Goal: Task Accomplishment & Management: Manage account settings

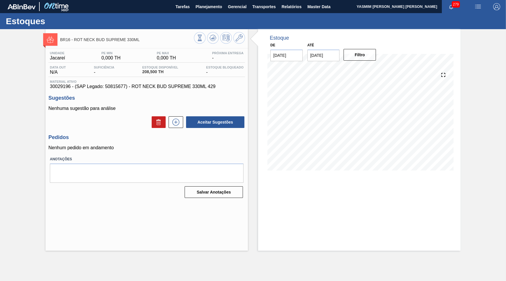
click at [476, 208] on div "BR16 - ROT NECK BUD SUPREME 330ML Unidade Jacareí PE MIN 0,000 TH PE MAX 0,000 …" at bounding box center [253, 140] width 506 height 222
click at [201, 8] on span "Planejamento" at bounding box center [209, 6] width 27 height 7
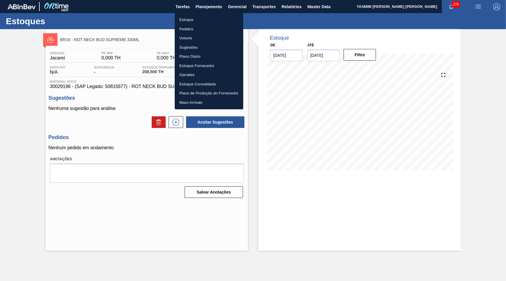
click at [182, 19] on li "Estoque" at bounding box center [209, 19] width 69 height 9
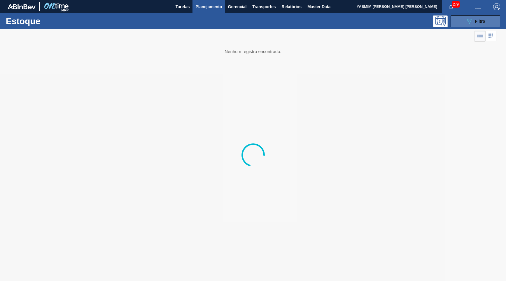
click at [466, 20] on button "089F7B8B-B2A5-4AFE-B5C0-19BA573D28AC Filtro" at bounding box center [476, 21] width 50 height 12
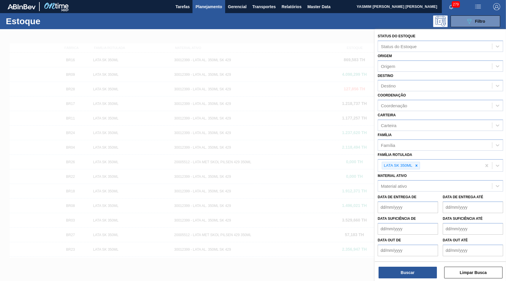
click at [418, 164] on icon at bounding box center [417, 166] width 4 height 4
type Rotulada "lacre spa"
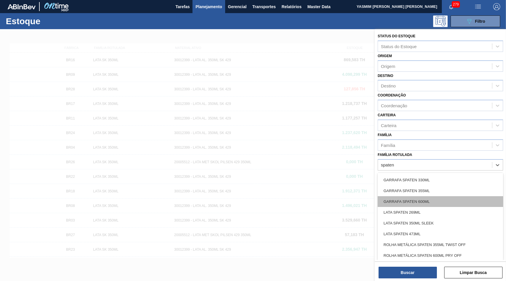
scroll to position [224, 0]
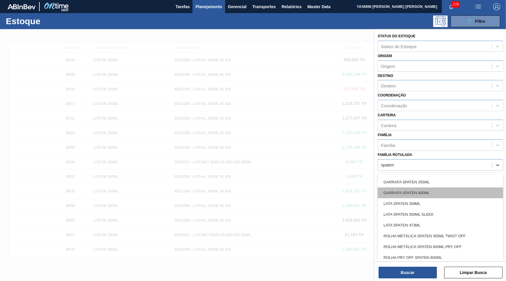
type Rotulada "spaten"
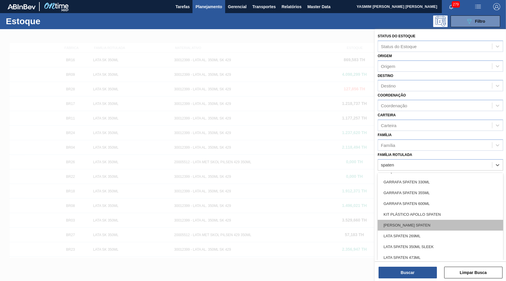
click at [425, 220] on div "[PERSON_NAME] SPATEN" at bounding box center [440, 225] width 125 height 11
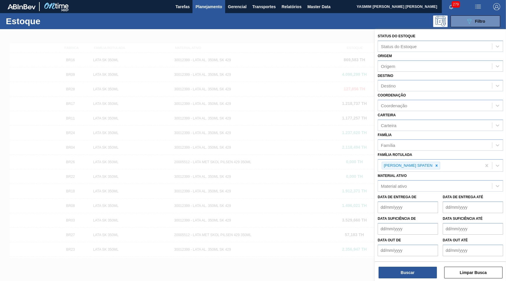
click at [416, 266] on div "Buscar Limpar Busca" at bounding box center [440, 270] width 131 height 16
click at [418, 270] on button "Buscar" at bounding box center [408, 273] width 58 height 12
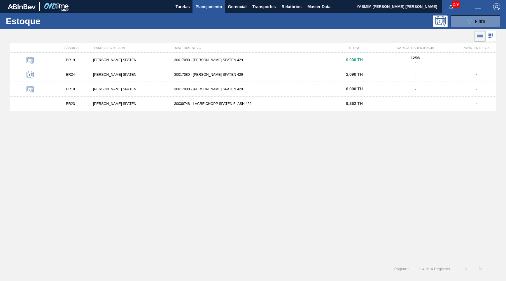
click at [197, 88] on div "30017080 - [PERSON_NAME] SPATEN 429" at bounding box center [253, 89] width 162 height 4
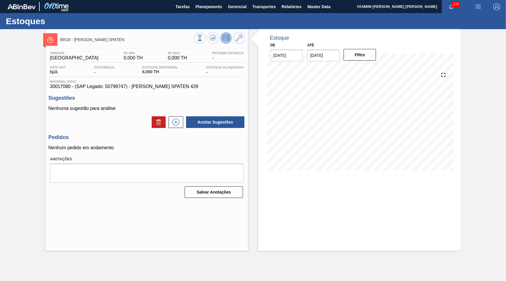
click at [151, 86] on span "30017080 - (SAP Legado: 50799747) - [PERSON_NAME] SPATEN 429" at bounding box center [147, 86] width 194 height 5
click at [409, 246] on div "Estoque De [DATE] Até [DATE] Filtro 23/08 Projeção de Estoque 6 [DOMAIN_NAME] 0…" at bounding box center [359, 140] width 203 height 222
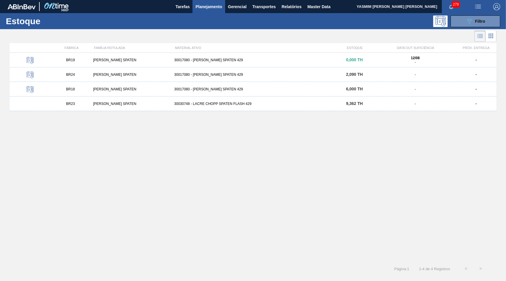
click at [180, 68] on div "BR24 [PERSON_NAME] SPATEN 30017080 - [PERSON_NAME] SPATEN 429 2,090 TH - -" at bounding box center [253, 74] width 487 height 15
click at [278, 75] on div "30017080 - [PERSON_NAME] SPATEN 429" at bounding box center [253, 75] width 162 height 4
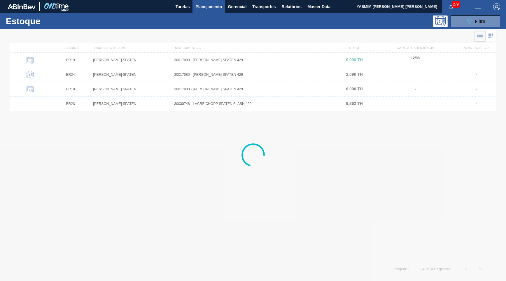
click at [264, 88] on div "30017080 - [PERSON_NAME] SPATEN 429" at bounding box center [253, 89] width 162 height 4
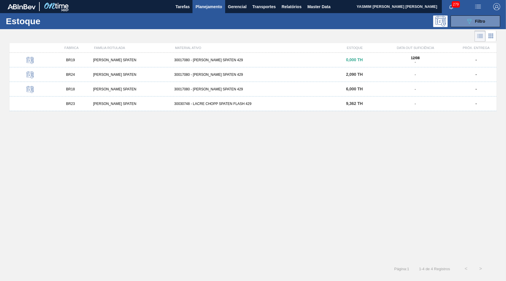
click at [348, 105] on span "9,362 TH" at bounding box center [354, 103] width 17 height 5
click at [480, 26] on button "089F7B8B-B2A5-4AFE-B5C0-19BA573D28AC Filtro" at bounding box center [476, 21] width 50 height 12
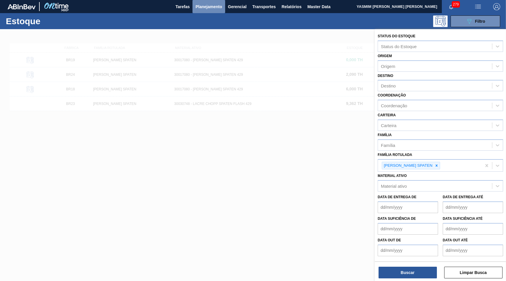
click at [199, 9] on span "Planejamento" at bounding box center [209, 6] width 27 height 7
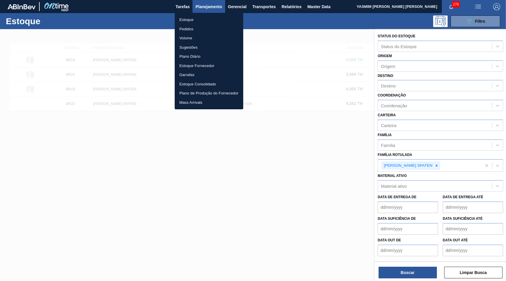
click at [189, 29] on li "Pedidos" at bounding box center [209, 29] width 69 height 9
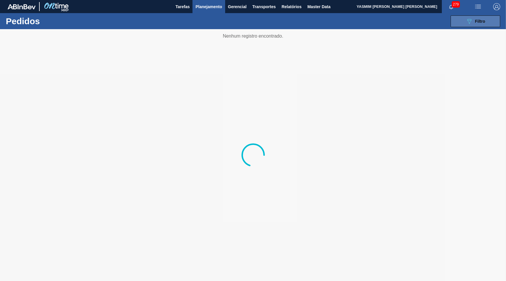
click at [464, 21] on button "089F7B8B-B2A5-4AFE-B5C0-19BA573D28AC Filtro" at bounding box center [476, 21] width 50 height 12
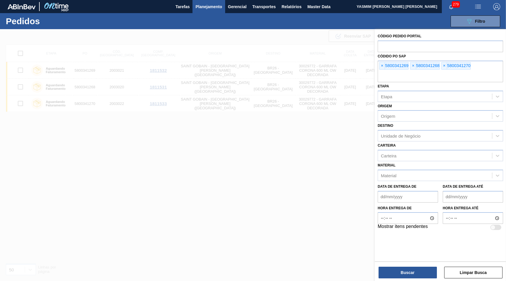
click at [381, 62] on span "×" at bounding box center [383, 65] width 6 height 7
click at [381, 71] on input "text" at bounding box center [440, 76] width 125 height 11
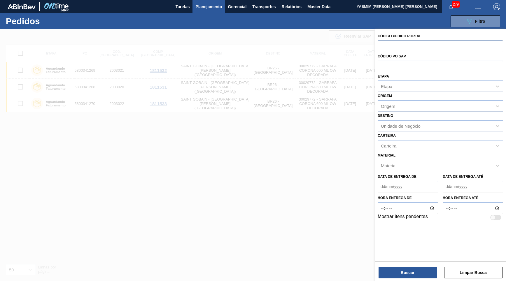
click at [389, 45] on input "text" at bounding box center [440, 46] width 125 height 11
paste input "text"
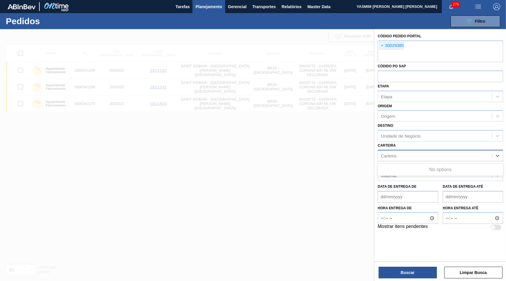
click at [414, 152] on div "Carteira" at bounding box center [435, 155] width 114 height 8
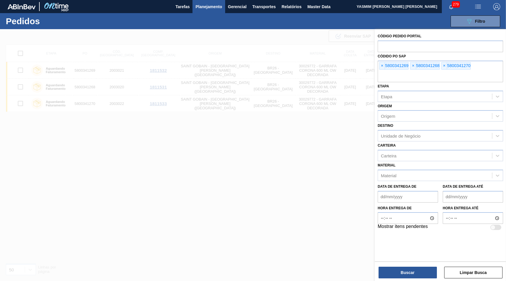
click at [410, 142] on div "Carteira Carteira" at bounding box center [440, 152] width 125 height 20
click at [375, 63] on div "Código Pedido Portal Códido PO SAP × 5800341269 × 5800341268 × 5800341270 Etapa…" at bounding box center [440, 131] width 131 height 205
click at [382, 61] on div "× 5800341269 × 5800341268 × 5800341270" at bounding box center [440, 72] width 125 height 22
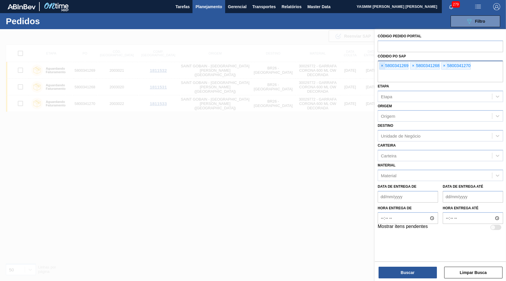
click at [381, 63] on span "×" at bounding box center [383, 65] width 6 height 7
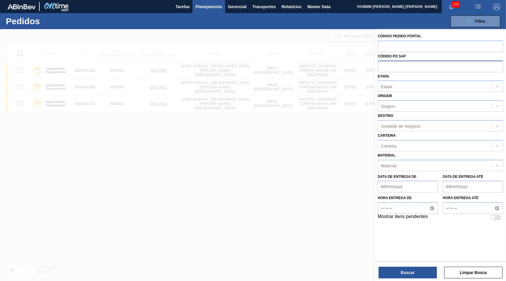
click at [381, 63] on input "text" at bounding box center [440, 66] width 125 height 11
click at [403, 161] on div "Material" at bounding box center [435, 165] width 114 height 8
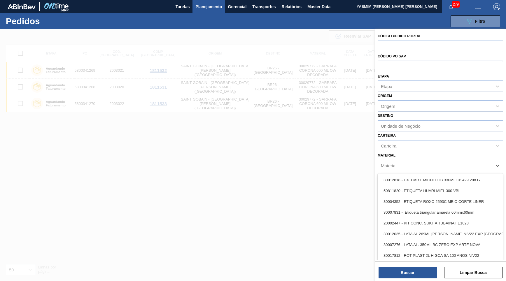
paste input "30029385"
type input "30029385"
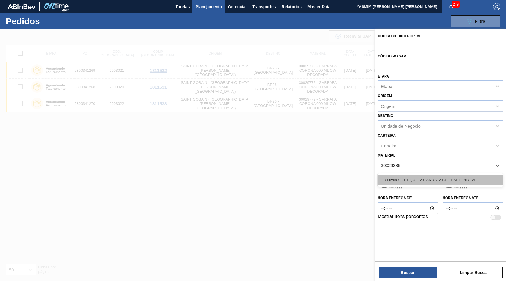
click at [409, 175] on div "30029385 - ETIQUETA GARRAFA BC CLARO BIB 12L" at bounding box center [440, 180] width 125 height 11
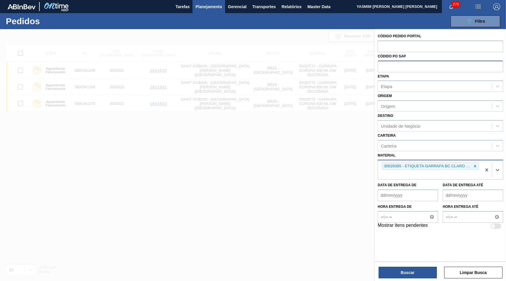
paste input "30034599"
type input "30034599"
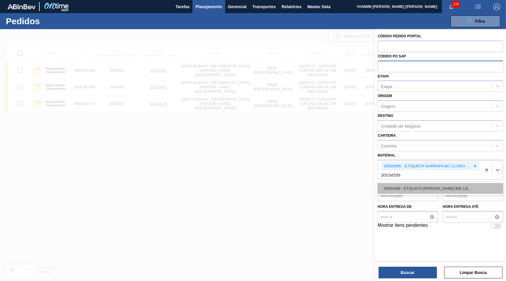
click at [417, 183] on div "30034599 - ETIQUETA [PERSON_NAME] BIB 12L" at bounding box center [440, 188] width 125 height 11
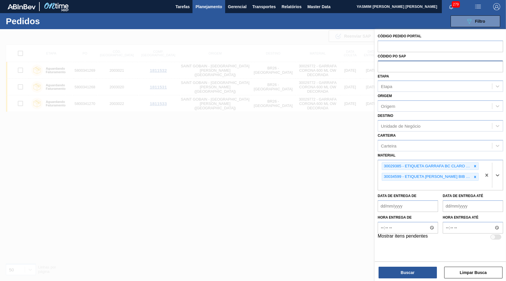
click at [416, 248] on div "Código Pedido Portal Códido PO SAP Etapa Etapa Origem Origem Destino Unidade de…" at bounding box center [440, 144] width 131 height 231
click at [416, 272] on button "Buscar" at bounding box center [408, 273] width 58 height 12
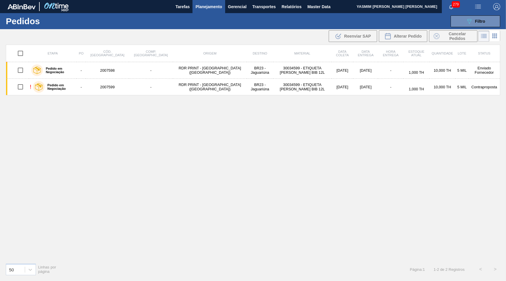
click at [442, 159] on div "Etapa PO Cód. Pedido Comp. Carga Origem Destino Material Data [PERSON_NAME] Dat…" at bounding box center [253, 152] width 495 height 214
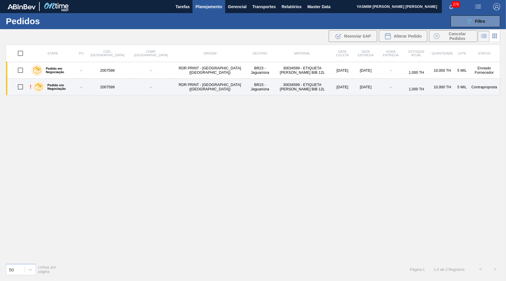
click at [54, 86] on label "Pedido em Negociação" at bounding box center [60, 86] width 30 height 7
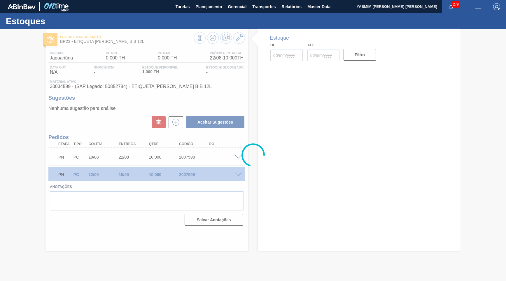
type input "[DATE]"
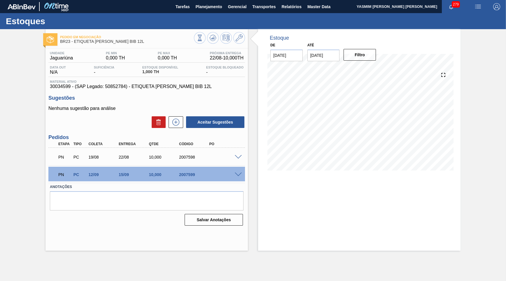
click at [238, 159] on div "PN PC 19/08 22/08 10,000 2007598" at bounding box center [146, 156] width 197 height 15
click at [240, 157] on span at bounding box center [238, 157] width 7 height 4
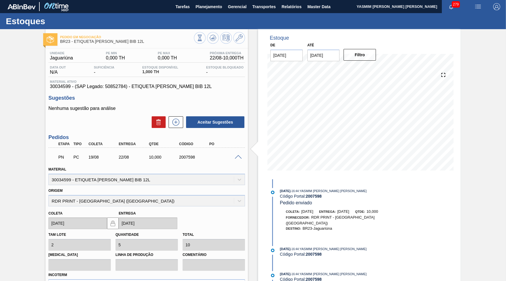
click at [240, 155] on span at bounding box center [238, 157] width 7 height 4
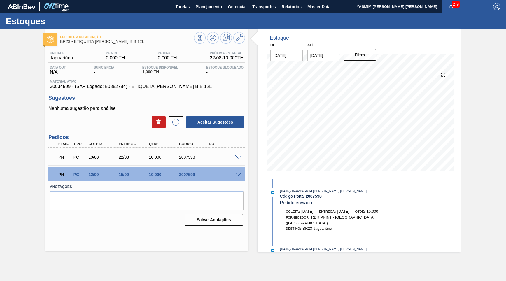
click at [238, 175] on div "PN PC 12/09 15/09 10,000 2007599" at bounding box center [146, 174] width 197 height 15
click at [237, 175] on span at bounding box center [238, 175] width 7 height 4
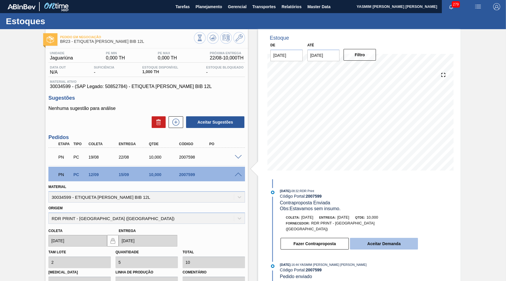
click at [398, 240] on button "Aceitar Demanda" at bounding box center [384, 244] width 68 height 12
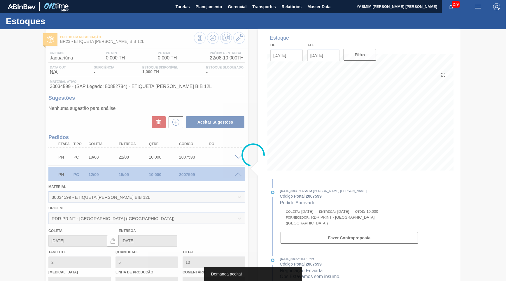
type input "[DATE]"
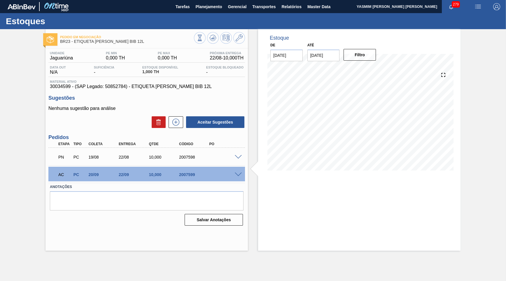
click at [236, 155] on span at bounding box center [238, 157] width 7 height 4
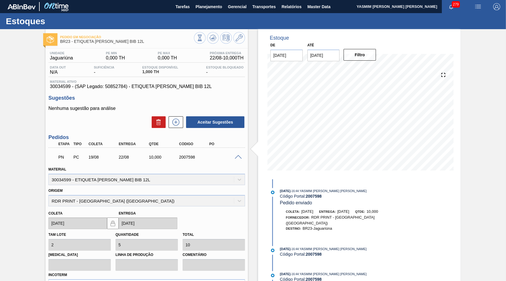
click at [236, 155] on span at bounding box center [238, 157] width 7 height 4
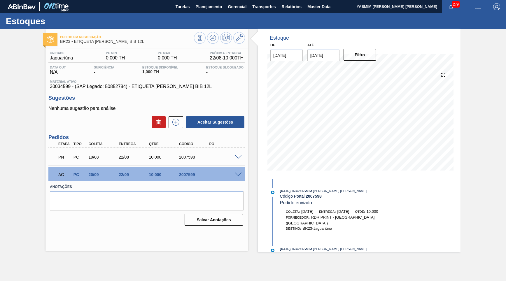
click at [126, 82] on span "Material ativo" at bounding box center [147, 82] width 194 height 4
click at [130, 87] on span "30034599 - (SAP Legado: 50852784) - ETIQUETA [PERSON_NAME] BIB 12L" at bounding box center [147, 86] width 194 height 5
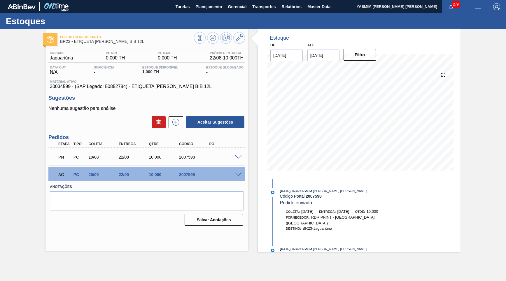
click at [130, 87] on span "30034599 - (SAP Legado: 50852784) - ETIQUETA [PERSON_NAME] BIB 12L" at bounding box center [147, 86] width 194 height 5
click at [207, 6] on span "Planejamento" at bounding box center [209, 6] width 27 height 7
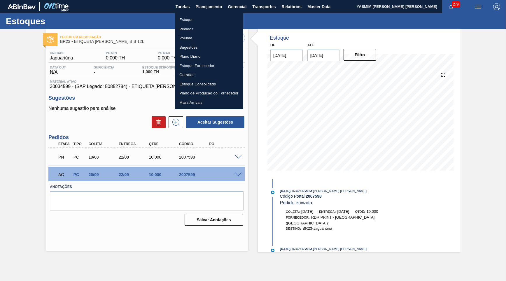
click at [193, 18] on li "Estoque" at bounding box center [209, 19] width 69 height 9
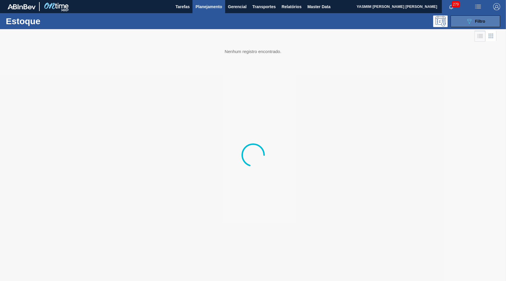
click at [478, 20] on span "Filtro" at bounding box center [480, 21] width 10 height 5
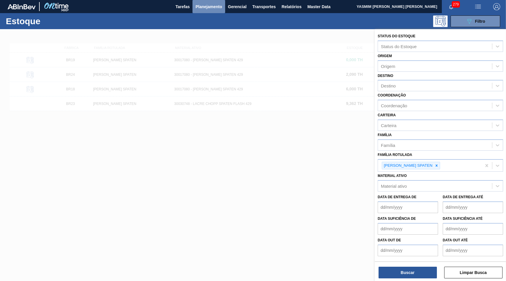
click at [205, 7] on span "Planejamento" at bounding box center [209, 6] width 27 height 7
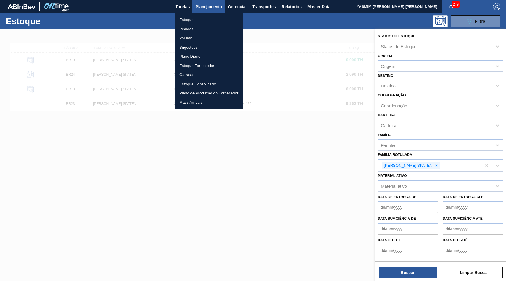
click at [186, 32] on li "Pedidos" at bounding box center [209, 29] width 69 height 9
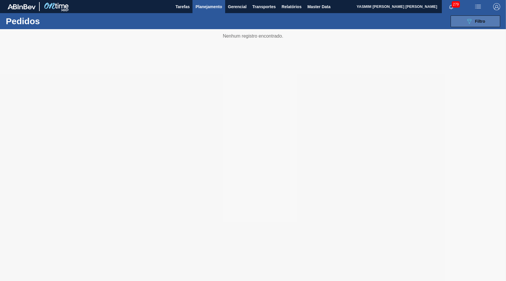
click at [461, 25] on button "089F7B8B-B2A5-4AFE-B5C0-19BA573D28AC Filtro" at bounding box center [476, 21] width 50 height 12
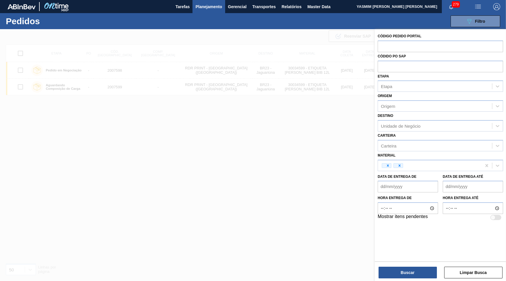
click at [401, 164] on icon at bounding box center [400, 166] width 4 height 4
click at [388, 163] on div "Material" at bounding box center [388, 165] width 15 height 5
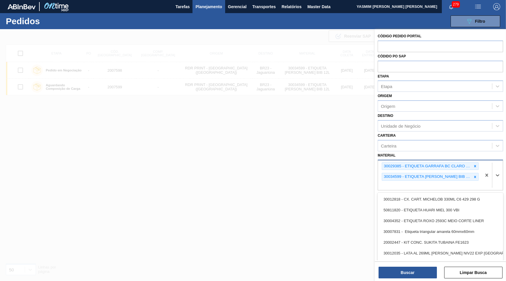
click at [210, 4] on span "Planejamento" at bounding box center [209, 6] width 27 height 7
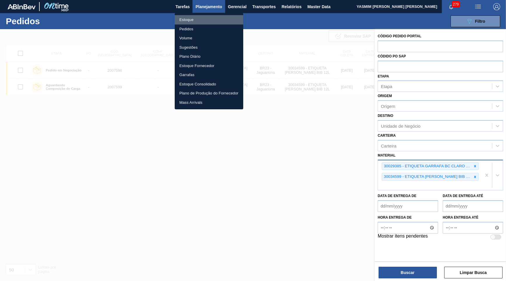
click at [203, 15] on li "Estoque" at bounding box center [209, 19] width 69 height 9
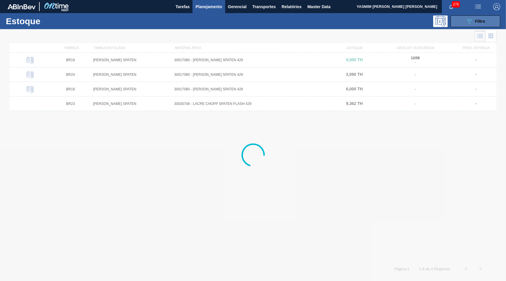
click at [486, 16] on button "089F7B8B-B2A5-4AFE-B5C0-19BA573D28AC Filtro" at bounding box center [476, 21] width 50 height 12
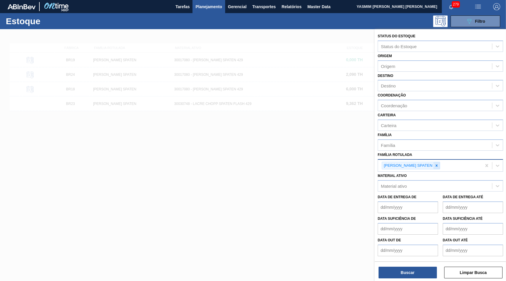
click at [435, 162] on div at bounding box center [437, 165] width 6 height 7
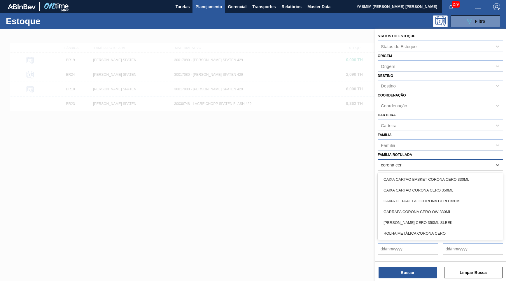
type Rotulada "corona cero"
click at [442, 207] on div "GARRAFA CORONA CERO OW 330ML" at bounding box center [440, 212] width 125 height 11
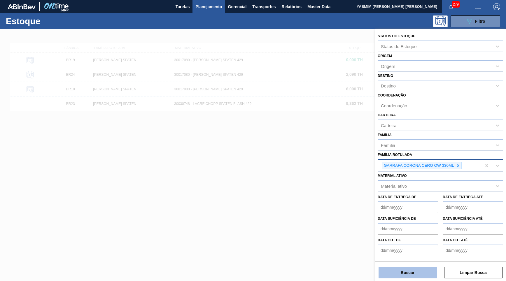
click at [401, 278] on button "Buscar" at bounding box center [408, 273] width 58 height 12
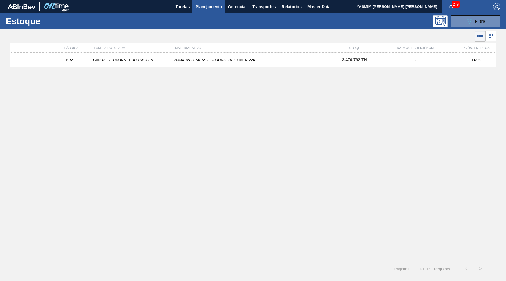
click at [242, 64] on div "BR21 GARRAFA CORONA CERO OW 330ML 30034165 - GARRAFA CORONA OW 330ML NIV24 3.47…" at bounding box center [253, 60] width 487 height 15
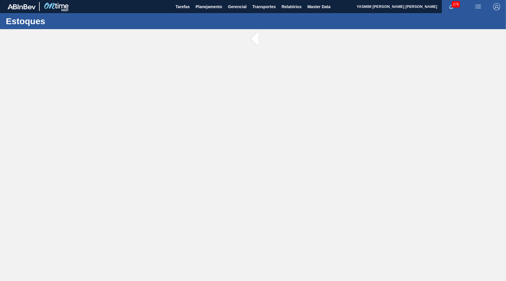
click at [257, 137] on main "Tarefas Planejamento Gerencial Transportes Relatórios Master Data YASMIM [PERSO…" at bounding box center [253, 140] width 506 height 281
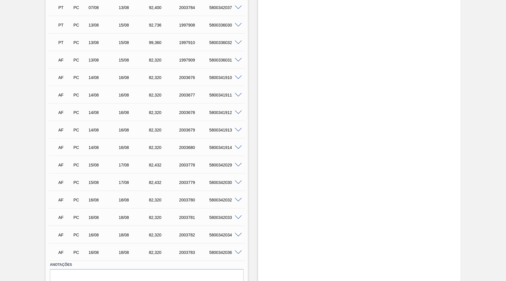
scroll to position [233, 0]
click at [240, 165] on div "AF PC 15/08 17/08 82,[PHONE_NUMBER] 5800342029" at bounding box center [146, 164] width 197 height 15
click at [240, 164] on span at bounding box center [238, 165] width 7 height 4
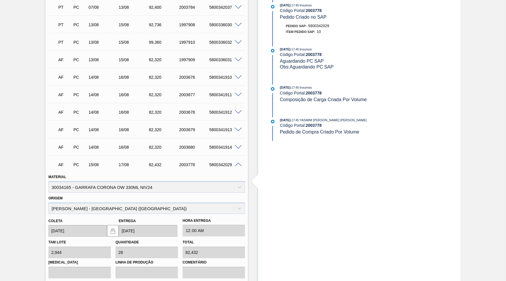
click at [222, 164] on div "5800342029" at bounding box center [225, 165] width 34 height 5
copy div "5800342029"
click at [462, 159] on div "Pedido [PERSON_NAME] BR21 - GARRAFA CORONA CERO OW 330ML Unidade [PERSON_NAME] …" at bounding box center [253, 123] width 506 height 654
click at [240, 163] on span at bounding box center [238, 165] width 7 height 4
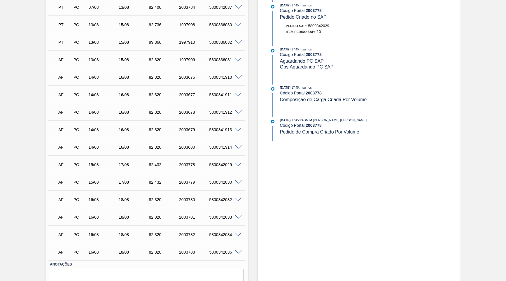
click at [224, 176] on div "AF PC 15/08 17/08 82,[PHONE_NUMBER] 5800342030" at bounding box center [145, 182] width 181 height 12
copy div "5800342030"
click at [241, 180] on span at bounding box center [238, 182] width 7 height 4
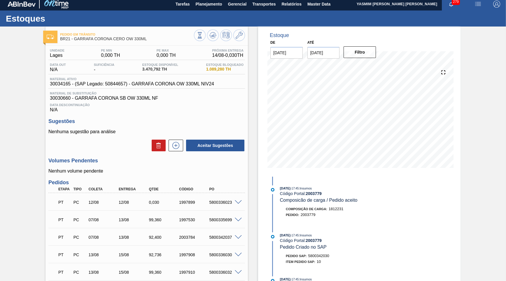
scroll to position [0, 0]
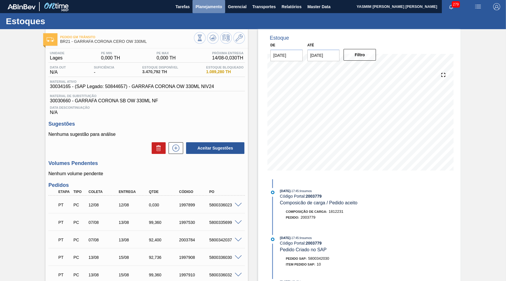
click at [203, 10] on span "Planejamento" at bounding box center [209, 6] width 27 height 7
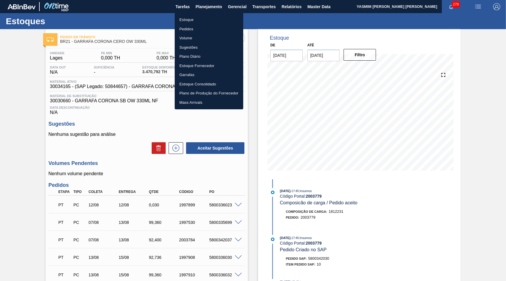
click at [197, 16] on li "Estoque" at bounding box center [209, 19] width 69 height 9
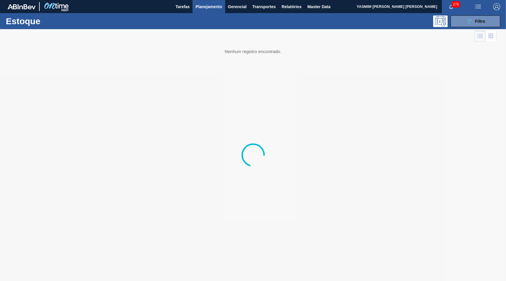
click at [475, 24] on div "089F7B8B-B2A5-4AFE-B5C0-19BA573D28AC Filtro" at bounding box center [476, 21] width 20 height 7
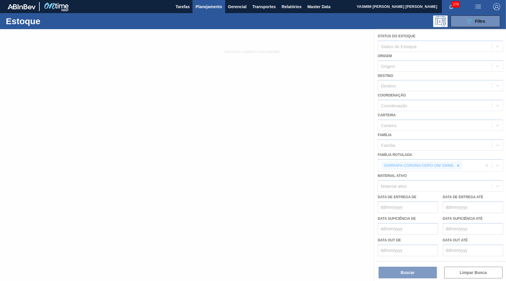
click at [457, 158] on div at bounding box center [253, 155] width 506 height 252
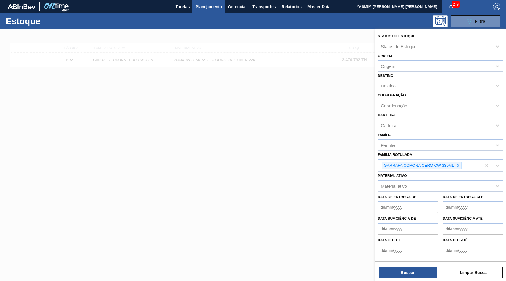
click at [457, 164] on icon at bounding box center [458, 166] width 4 height 4
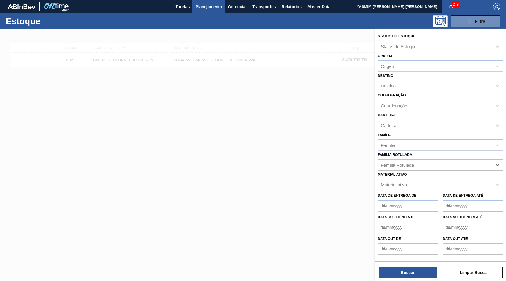
click at [461, 171] on div "Material ativo Material ativo" at bounding box center [440, 181] width 125 height 20
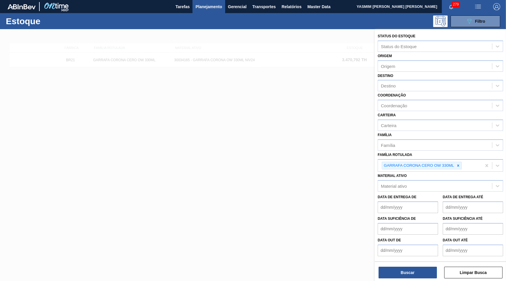
click at [458, 172] on div "Material ativo Material ativo" at bounding box center [440, 182] width 125 height 20
click at [459, 172] on div "Material ativo Material ativo" at bounding box center [440, 182] width 125 height 20
click at [472, 182] on div "Material ativo" at bounding box center [435, 186] width 114 height 8
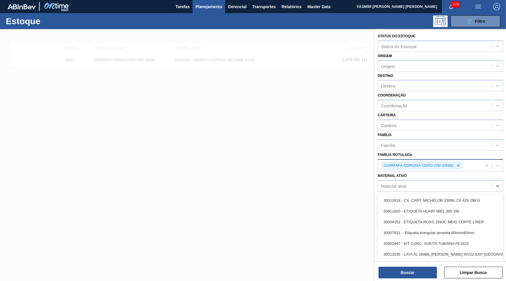
click at [455, 162] on div "GARRAFA CORONA CERO OW 330ML" at bounding box center [418, 165] width 73 height 7
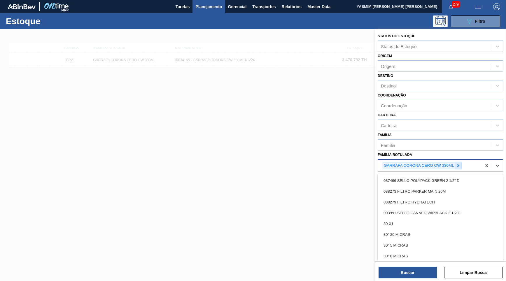
click at [460, 162] on div at bounding box center [458, 165] width 6 height 7
click at [427, 151] on div "Família Rotulada option GARRAFA CORONA CERO OW 330ML, deselected. option 087466…" at bounding box center [440, 161] width 125 height 20
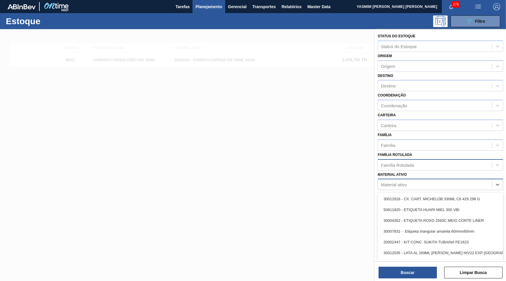
click at [419, 181] on div "Material ativo" at bounding box center [435, 185] width 114 height 8
paste ativo "30034690"
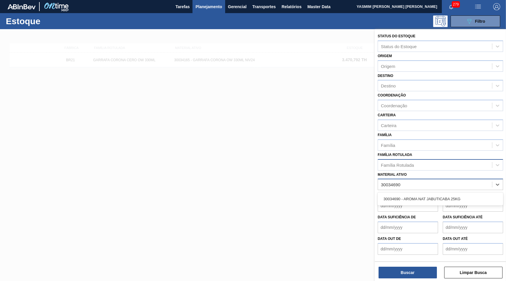
type ativo "30034690"
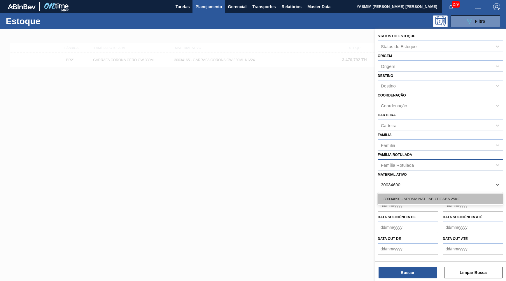
click at [433, 194] on div "30034690 - AROMA NAT JABUTICABA 25KG" at bounding box center [440, 199] width 125 height 11
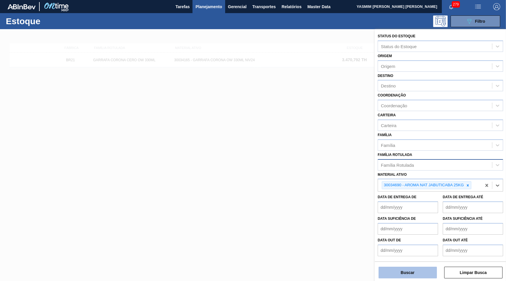
click at [422, 272] on button "Buscar" at bounding box center [408, 273] width 58 height 12
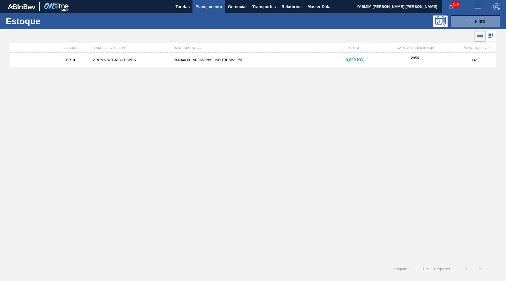
click at [204, 57] on div "BR10 AROMA NAT JABUTICABA 30034690 - AROMA NAT JABUTICABA 25KG 0,000 KG 29/07 -…" at bounding box center [253, 60] width 487 height 15
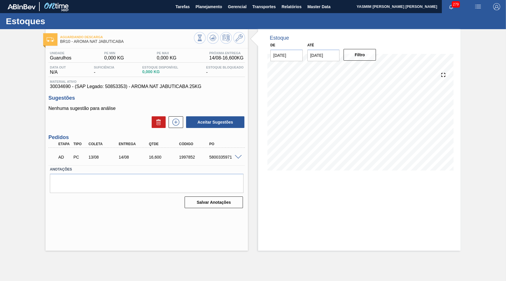
click at [237, 156] on span at bounding box center [238, 157] width 7 height 4
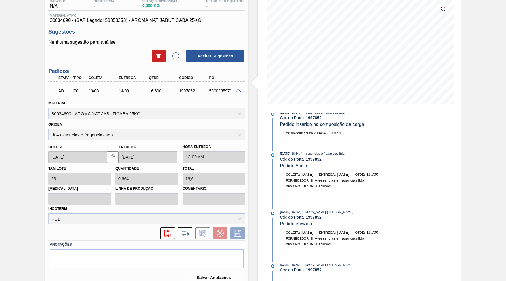
scroll to position [543, 0]
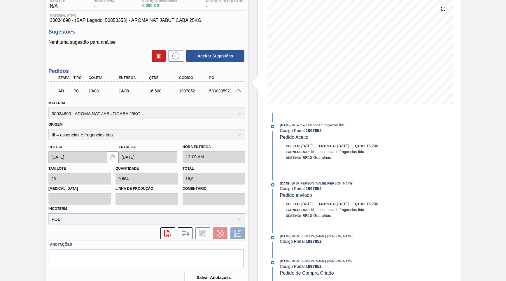
click at [320, 264] on strong "1997852" at bounding box center [314, 266] width 16 height 5
click at [318, 260] on span ": [PERSON_NAME] [PERSON_NAME]" at bounding box center [326, 262] width 55 height 4
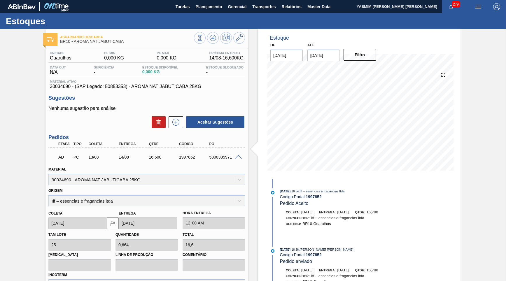
click at [139, 87] on span "30034690 - (SAP Legado: 50853353) - AROMA NAT JABUTICABA 25KG" at bounding box center [147, 86] width 194 height 5
click at [205, 6] on span "Planejamento" at bounding box center [209, 6] width 27 height 7
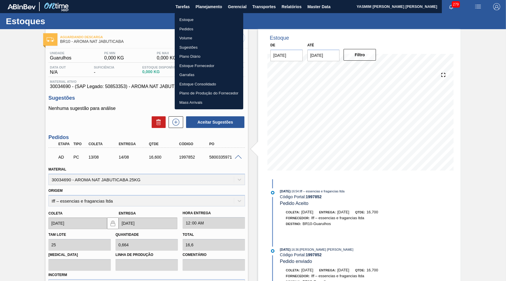
click at [202, 21] on li "Estoque" at bounding box center [209, 19] width 69 height 9
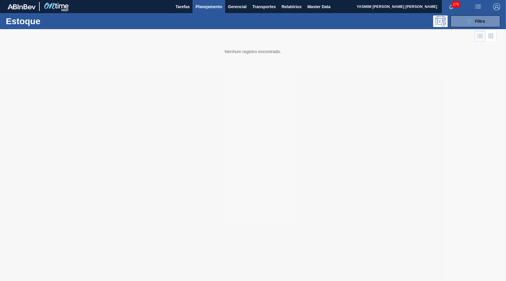
drag, startPoint x: 478, startPoint y: 23, endPoint x: 466, endPoint y: 43, distance: 23.6
click at [478, 23] on span "Filtro" at bounding box center [480, 21] width 10 height 5
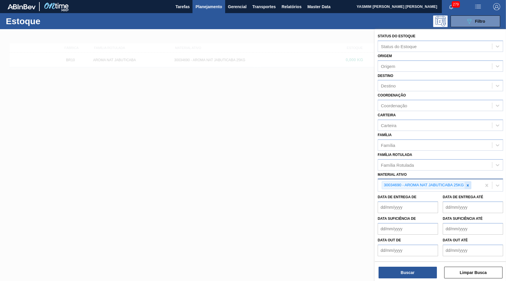
click at [469, 182] on div at bounding box center [468, 185] width 6 height 7
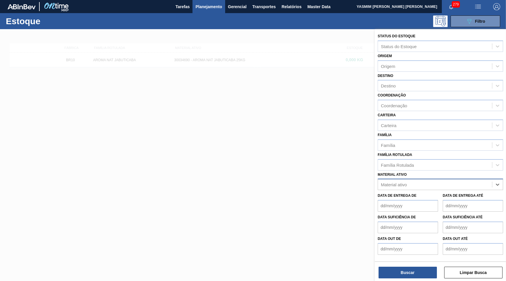
paste ativo "30034750"
type ativo "30034750"
click at [475, 200] on até "Data de Entrega até" at bounding box center [473, 206] width 60 height 12
click at [457, 200] on até "Data de Entrega até" at bounding box center [473, 206] width 60 height 12
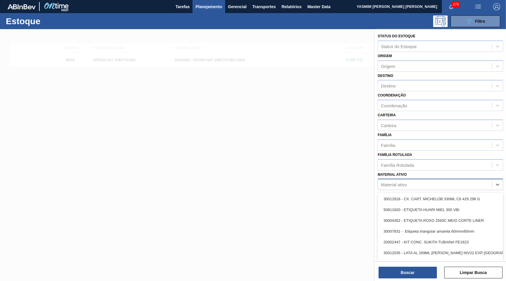
click at [442, 181] on div "Material ativo" at bounding box center [435, 185] width 114 height 8
paste ativo "30034750"
type ativo "30034750"
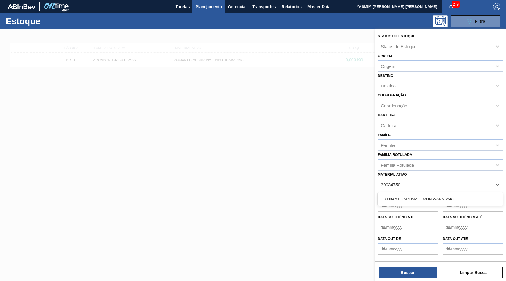
click at [424, 193] on div "30034750 - AROMA LEMON WARM 25KG" at bounding box center [440, 199] width 125 height 13
click at [428, 194] on div "30034750 - AROMA LEMON WARM 25KG" at bounding box center [440, 199] width 125 height 11
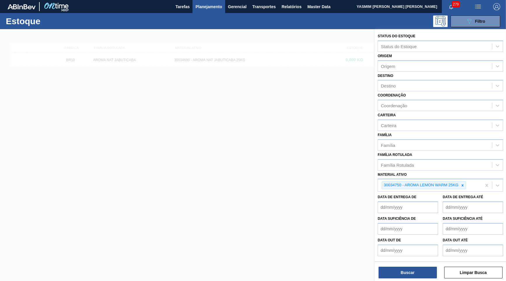
click at [395, 281] on div "Status do Estoque Status do Estoque Origem Origem Destino Destino Coordenação C…" at bounding box center [440, 155] width 131 height 253
click at [395, 273] on button "Buscar" at bounding box center [408, 273] width 58 height 12
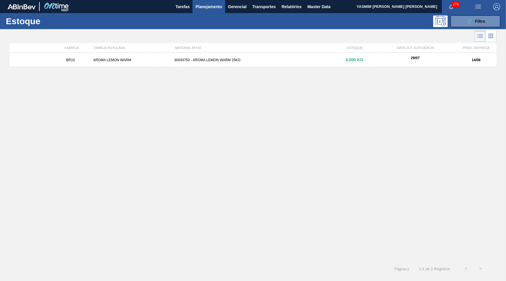
click at [186, 54] on div "BR10 AROMA LEMON WARM 30034750 - AROMA LEMON WARM 25KG 0,000 KG 29/07 - 14/08" at bounding box center [253, 60] width 487 height 15
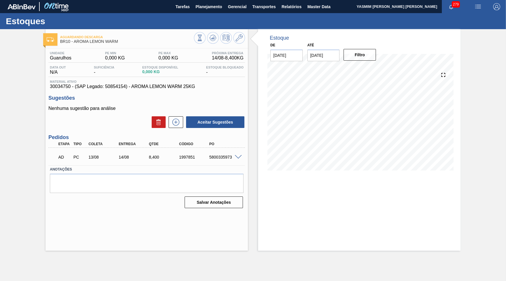
click at [240, 156] on span at bounding box center [238, 157] width 7 height 4
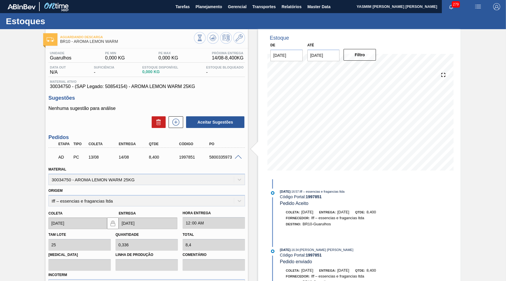
click at [152, 86] on span "30034750 - (SAP Legado: 50854154) - AROMA LEMON WARM 25KG" at bounding box center [147, 86] width 194 height 5
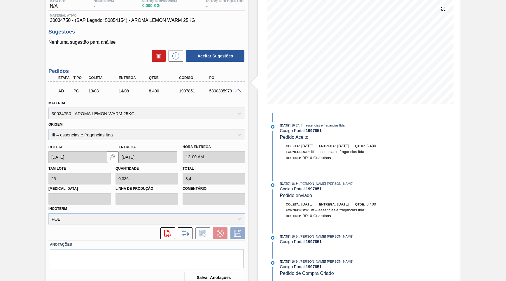
scroll to position [38, 0]
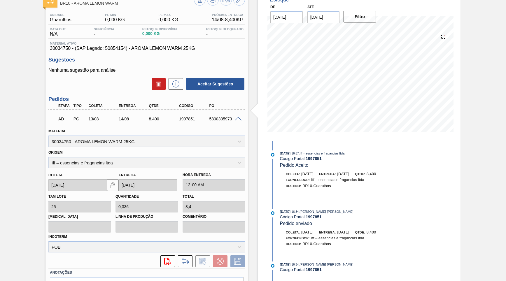
click at [240, 117] on span at bounding box center [238, 119] width 7 height 4
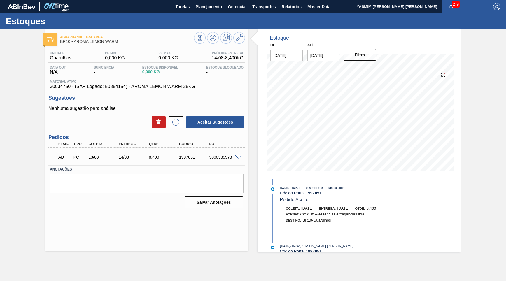
scroll to position [0, 0]
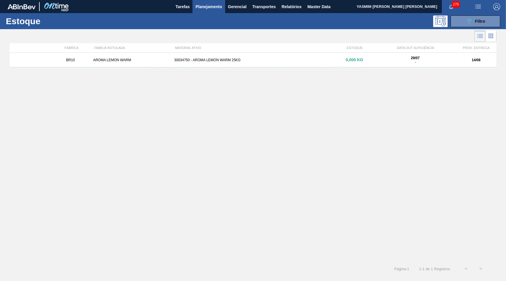
click at [471, 15] on div "Estoque 089F7B8B-B2A5-4AFE-B5C0-19BA573D28AC Filtro" at bounding box center [253, 21] width 506 height 16
click at [472, 18] on icon "089F7B8B-B2A5-4AFE-B5C0-19BA573D28AC" at bounding box center [469, 21] width 7 height 7
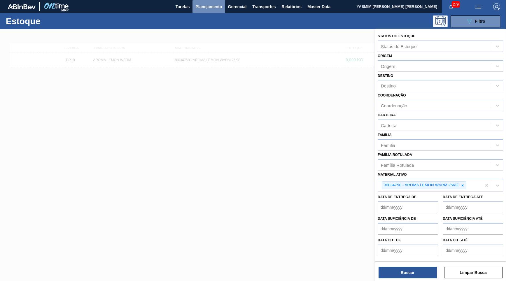
click at [210, 6] on span "Planejamento" at bounding box center [209, 6] width 27 height 7
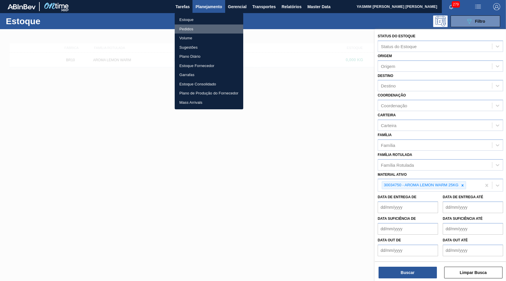
click at [200, 27] on li "Pedidos" at bounding box center [209, 29] width 69 height 9
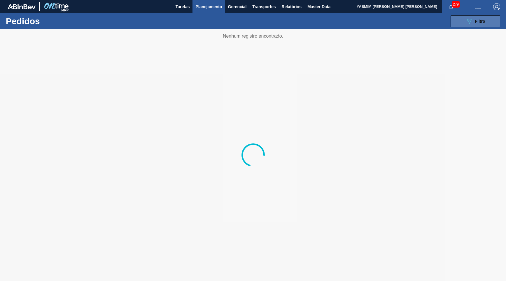
click at [483, 20] on span "Filtro" at bounding box center [480, 21] width 10 height 5
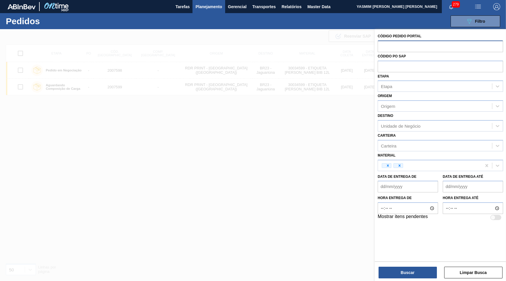
click at [388, 45] on input "text" at bounding box center [440, 46] width 125 height 11
paste input "text"
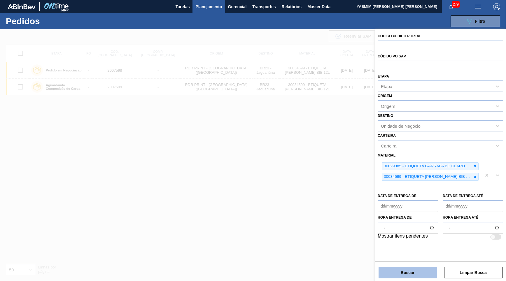
click at [413, 272] on button "Buscar" at bounding box center [408, 273] width 58 height 12
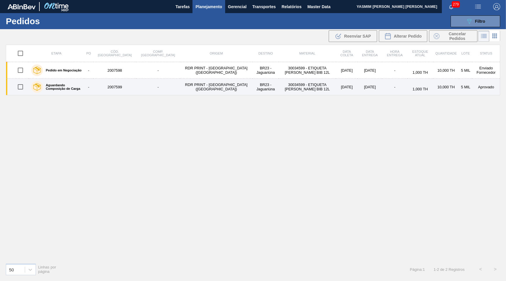
click at [253, 81] on td "BR23 - Jaguariúna" at bounding box center [266, 87] width 26 height 17
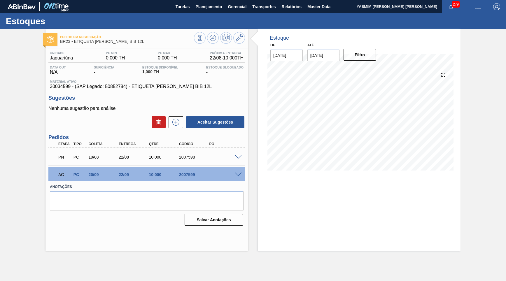
click at [240, 157] on span at bounding box center [238, 157] width 7 height 4
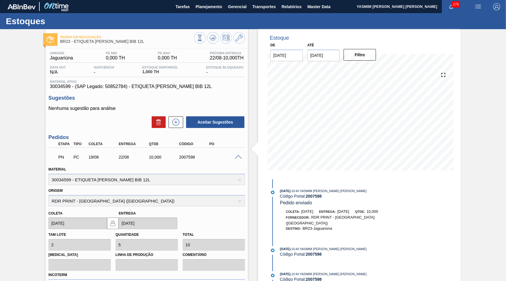
click at [240, 157] on span at bounding box center [238, 157] width 7 height 4
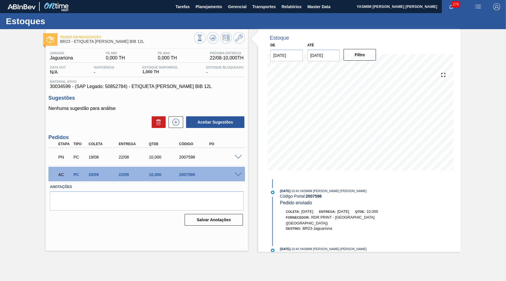
click at [187, 156] on div "2007598" at bounding box center [195, 157] width 34 height 5
click at [255, 188] on div "Estoque De [DATE] Até [DATE] Filtro [DATE] 16:44 : YASMIM [PERSON_NAME] [PERSON…" at bounding box center [354, 140] width 213 height 223
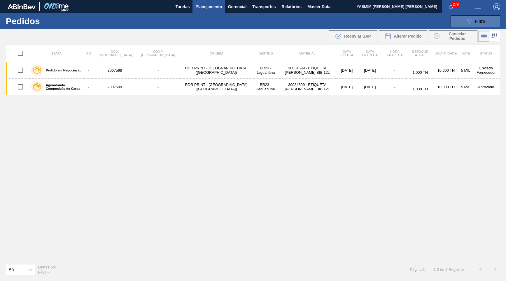
click at [475, 23] on div "089F7B8B-B2A5-4AFE-B5C0-19BA573D28AC Filtro" at bounding box center [476, 21] width 20 height 7
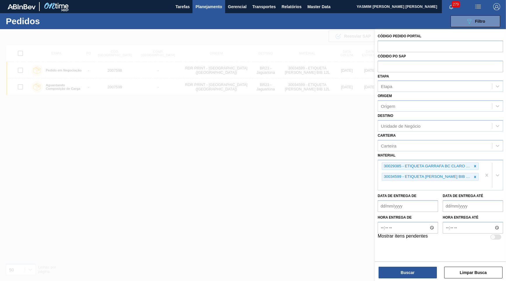
click at [215, 97] on div at bounding box center [253, 169] width 506 height 281
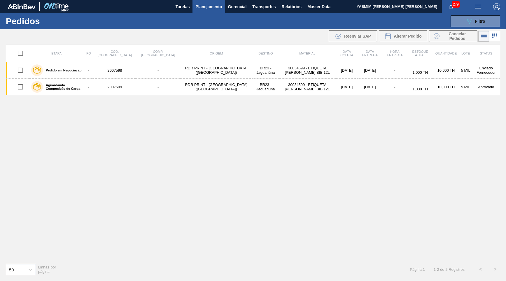
click at [205, 13] on button "Planejamento" at bounding box center [209, 6] width 32 height 13
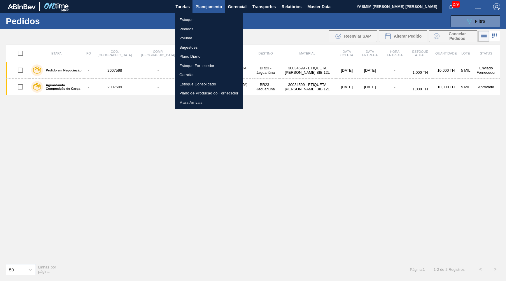
click at [201, 20] on li "Estoque" at bounding box center [209, 19] width 69 height 9
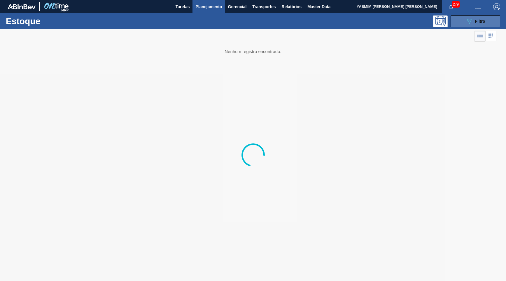
click at [483, 18] on div "089F7B8B-B2A5-4AFE-B5C0-19BA573D28AC Filtro" at bounding box center [476, 21] width 20 height 7
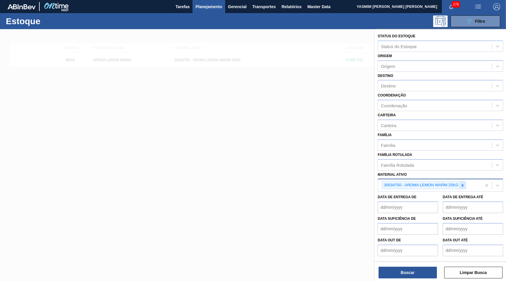
click at [463, 182] on div at bounding box center [463, 185] width 6 height 7
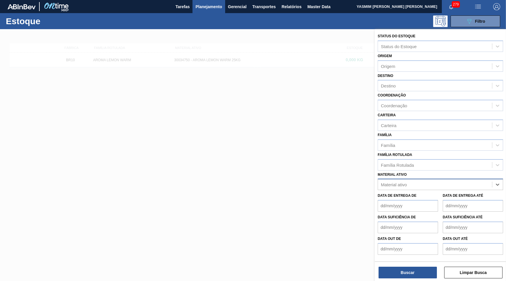
paste ativo "30034599"
type ativo "30034599"
paste ativo "30029385"
type ativo "30029385"
click at [463, 194] on div "30029385 - ETIQUETA GARRAFA BC CLARO BIB 12L" at bounding box center [440, 199] width 125 height 11
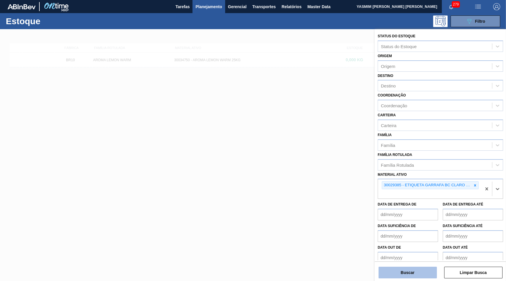
click at [395, 271] on button "Buscar" at bounding box center [408, 273] width 58 height 12
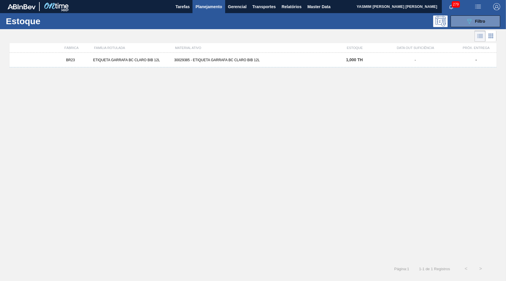
click at [229, 66] on div "BR23 ETIQUETA GARRAFA BC CLARO BIB 12L 30029385 - ETIQUETA GARRAFA BC CLARO BIB…" at bounding box center [253, 60] width 487 height 15
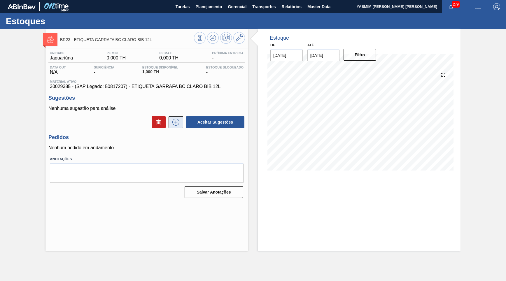
click at [177, 119] on icon at bounding box center [175, 122] width 7 height 7
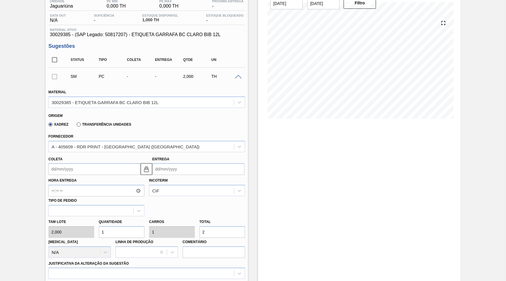
scroll to position [56, 0]
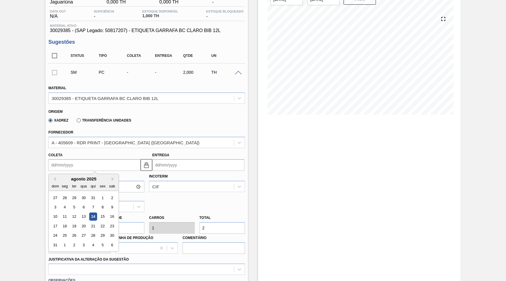
click at [63, 163] on input "Coleta" at bounding box center [94, 165] width 92 height 12
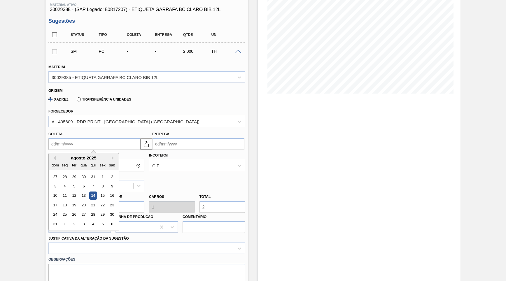
scroll to position [84, 0]
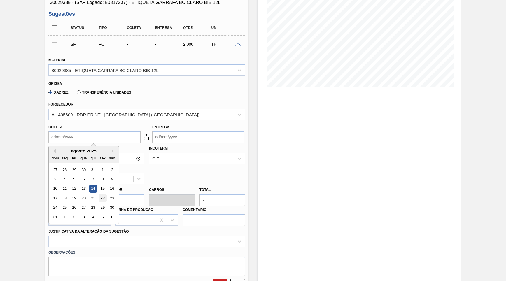
click at [99, 194] on div "22" at bounding box center [103, 198] width 8 height 8
type input "[DATE]"
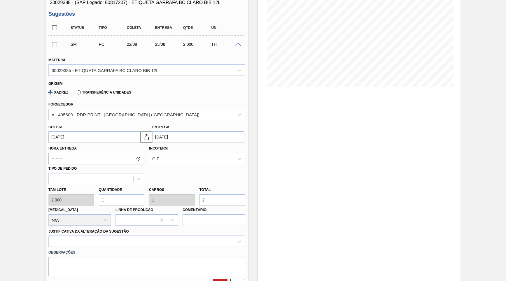
drag, startPoint x: 232, startPoint y: 191, endPoint x: 187, endPoint y: 192, distance: 44.9
click at [200, 194] on input "2" at bounding box center [223, 200] width 46 height 12
type input "0,5"
type input "1"
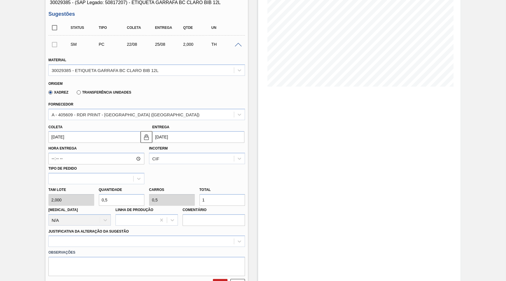
type input "5"
type input "10"
click at [195, 228] on div "Justificativa da Alteração da Sugestão" at bounding box center [146, 238] width 197 height 20
click at [193, 236] on div at bounding box center [146, 241] width 197 height 11
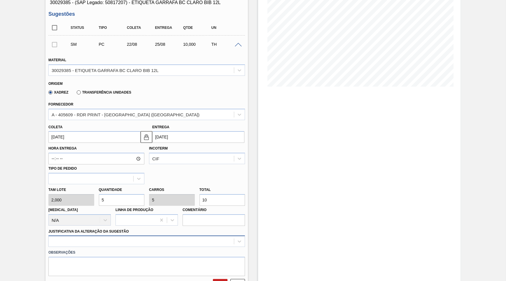
scroll to position [134, 0]
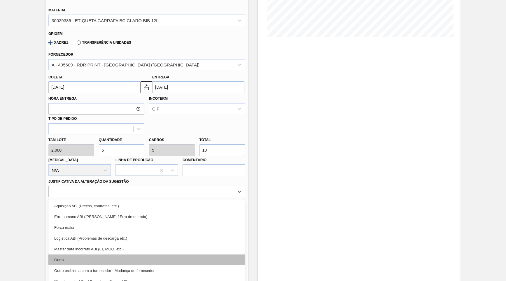
click at [163, 255] on div "Outro" at bounding box center [146, 260] width 197 height 11
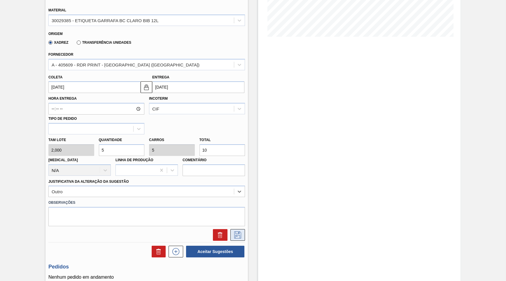
click at [238, 232] on icon at bounding box center [237, 235] width 9 height 7
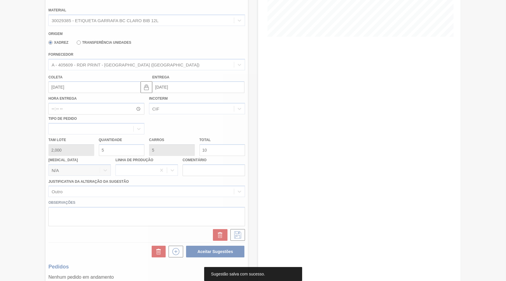
scroll to position [0, 0]
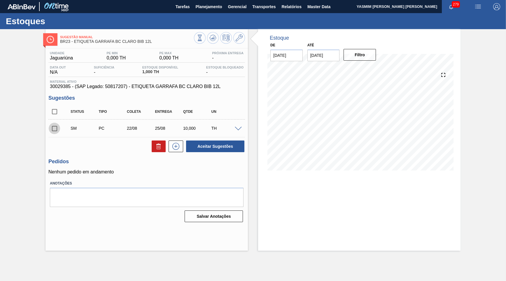
click at [52, 132] on input "checkbox" at bounding box center [54, 129] width 12 height 12
click at [237, 143] on button "Aceitar Sugestões" at bounding box center [215, 147] width 58 height 12
checkbox input "false"
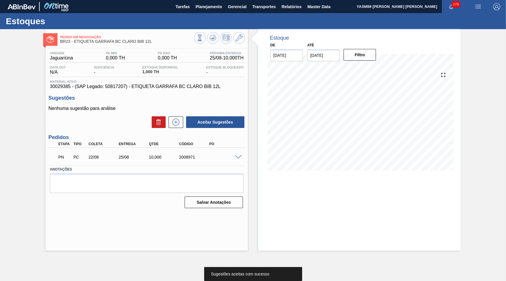
click at [243, 157] on div at bounding box center [239, 157] width 12 height 4
click at [240, 157] on span at bounding box center [238, 157] width 7 height 4
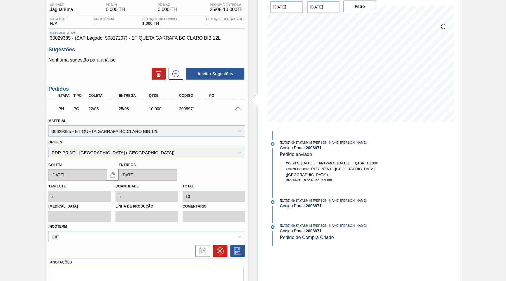
scroll to position [38, 0]
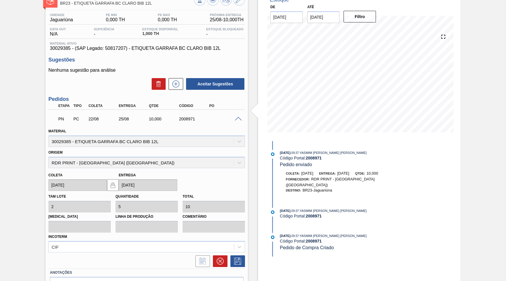
click at [192, 119] on div "2008971" at bounding box center [195, 119] width 34 height 5
copy div "2008971"
click at [205, 127] on div "Material 30029385 - ETIQUETA GARRAFA BC CLARO BIB 12L" at bounding box center [146, 137] width 197 height 20
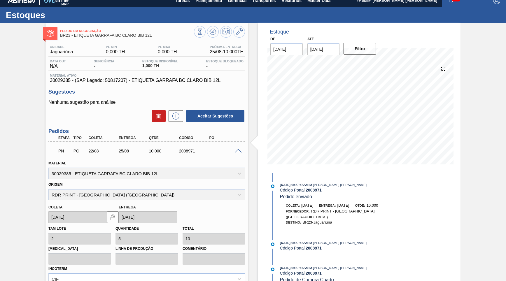
scroll to position [0, 0]
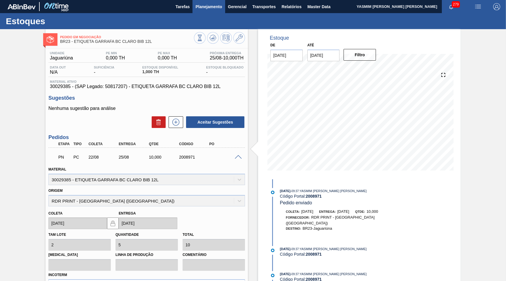
click at [202, 8] on span "Planejamento" at bounding box center [209, 6] width 27 height 7
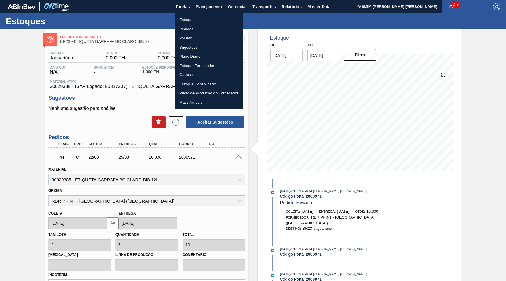
click at [191, 16] on li "Estoque" at bounding box center [209, 19] width 69 height 9
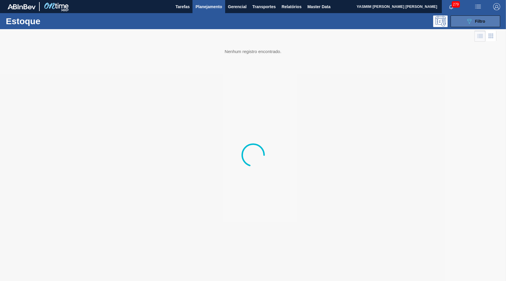
click at [470, 16] on button "089F7B8B-B2A5-4AFE-B5C0-19BA573D28AC Filtro" at bounding box center [476, 21] width 50 height 12
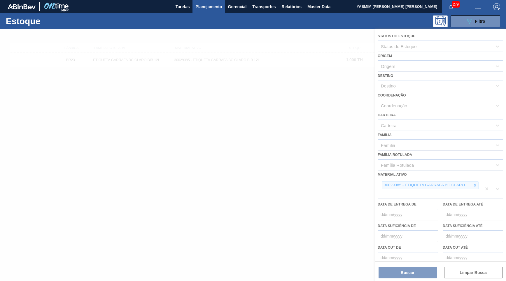
click at [477, 176] on div at bounding box center [253, 155] width 506 height 252
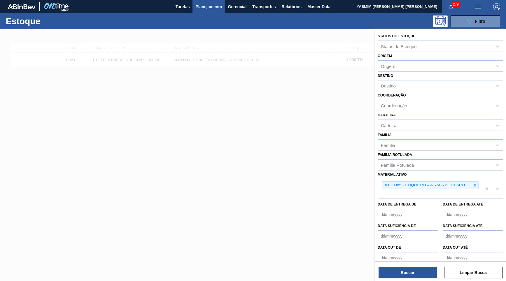
click at [477, 184] on icon at bounding box center [475, 186] width 4 height 4
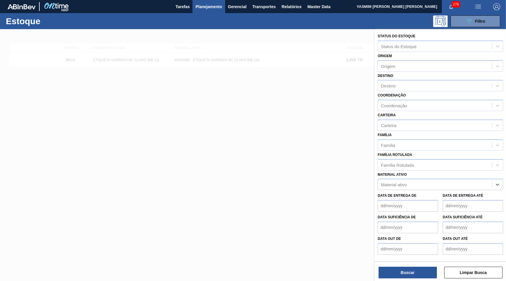
paste ativo "30034599"
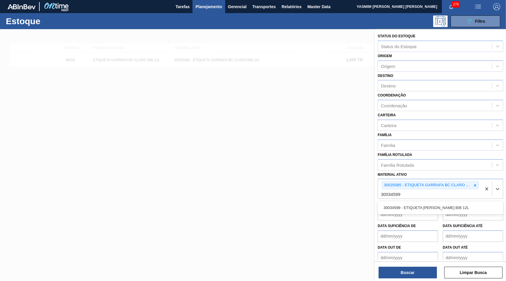
type ativo "30034599"
click at [421, 203] on div "30034599 - ETIQUETA [PERSON_NAME] BIB 12L" at bounding box center [440, 208] width 125 height 11
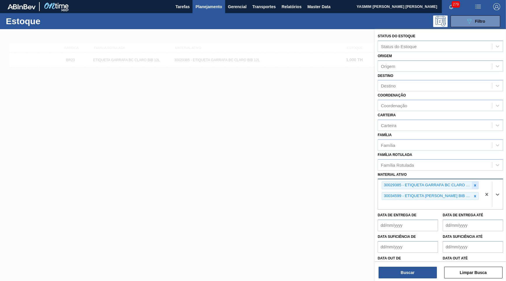
click at [477, 182] on div at bounding box center [475, 185] width 6 height 7
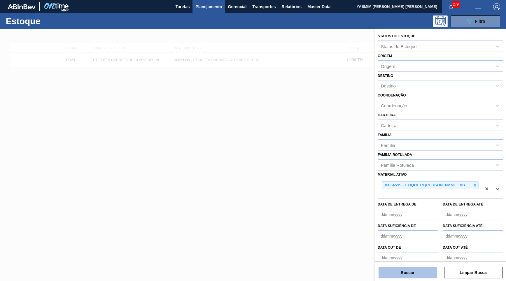
click at [426, 271] on button "Buscar" at bounding box center [408, 273] width 58 height 12
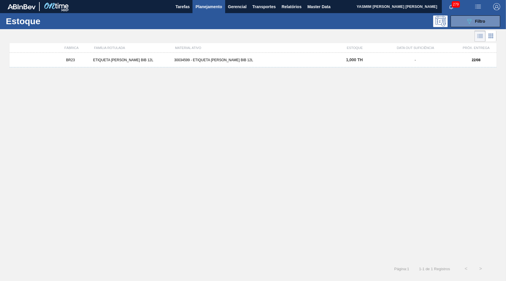
click at [447, 57] on div "BR23 ETIQUETA [PERSON_NAME] BIB 12L 30034599 - ETIQUETA [PERSON_NAME] BIB 12L 1…" at bounding box center [253, 60] width 487 height 15
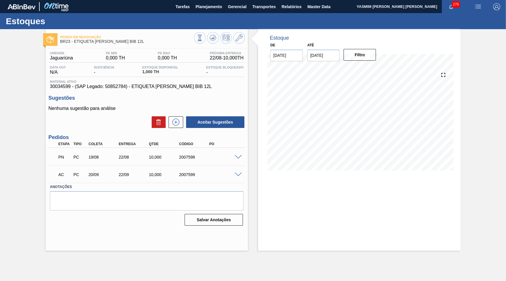
click at [237, 158] on span at bounding box center [238, 157] width 7 height 4
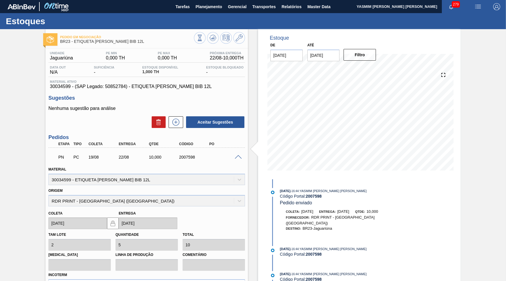
scroll to position [84, 0]
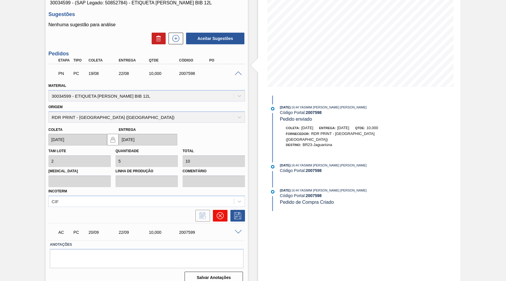
click at [222, 210] on button at bounding box center [220, 216] width 15 height 12
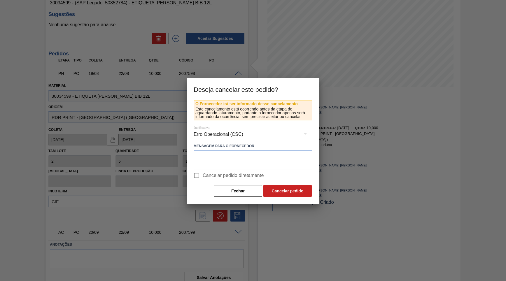
click at [226, 175] on span "Cancelar pedido diretamente" at bounding box center [233, 175] width 61 height 7
click at [203, 175] on input "Cancelar pedido diretamente" at bounding box center [197, 176] width 12 height 12
checkbox input "true"
click at [227, 133] on div "Erro Operacional (CSC)" at bounding box center [253, 134] width 119 height 16
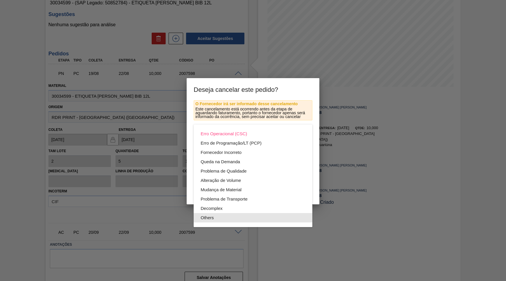
click at [224, 217] on div "Others" at bounding box center [253, 217] width 105 height 9
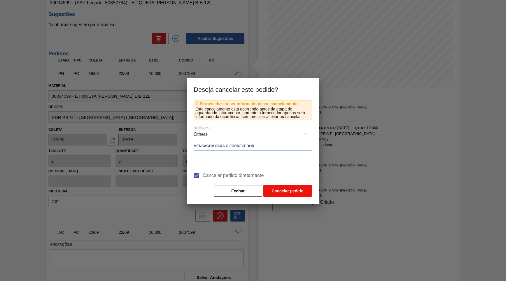
click at [294, 188] on button "Cancelar pedido" at bounding box center [288, 191] width 48 height 12
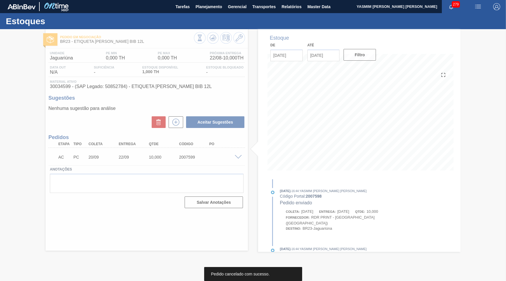
scroll to position [0, 0]
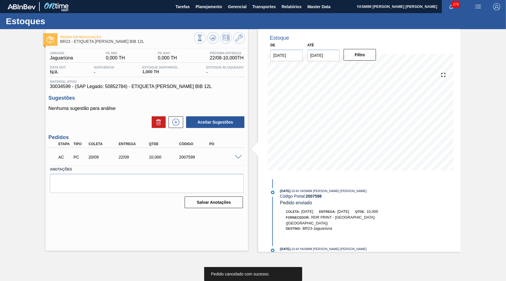
click at [238, 156] on span at bounding box center [238, 157] width 7 height 4
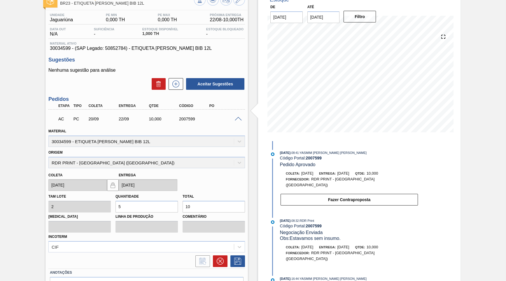
scroll to position [66, 0]
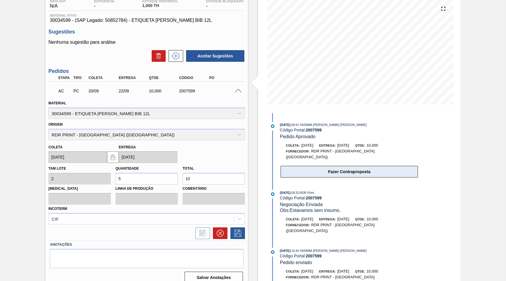
click at [324, 166] on button "Fazer Contraproposta" at bounding box center [349, 172] width 137 height 12
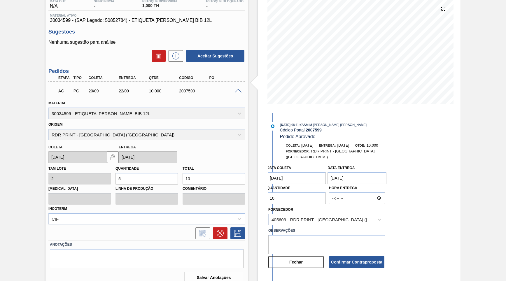
click at [286, 193] on input "10" at bounding box center [296, 199] width 59 height 12
drag, startPoint x: 286, startPoint y: 190, endPoint x: 118, endPoint y: 212, distance: 169.2
click at [267, 204] on input "10" at bounding box center [296, 199] width 59 height 12
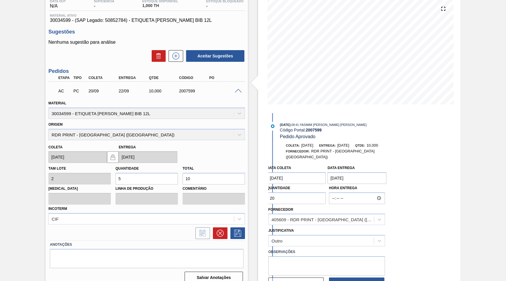
scroll to position [56, 0]
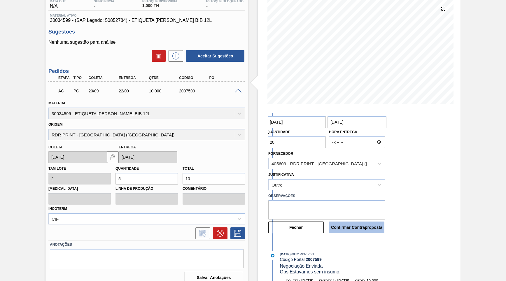
type input "20"
click at [352, 222] on button "Confirmar Contraproposta" at bounding box center [356, 228] width 55 height 12
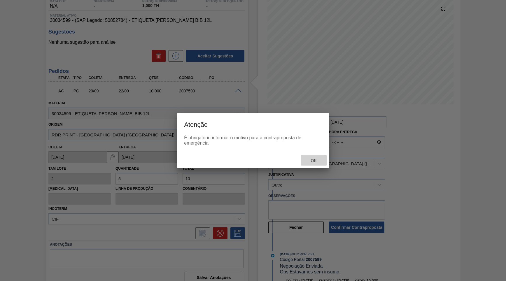
click at [311, 156] on div "Ok" at bounding box center [314, 160] width 26 height 11
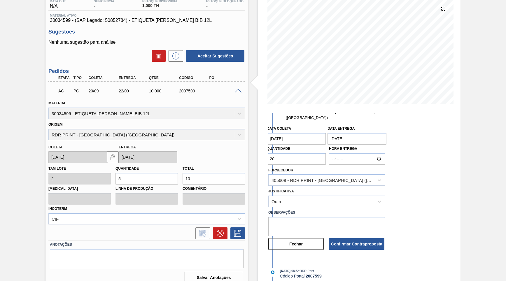
scroll to position [28, 0]
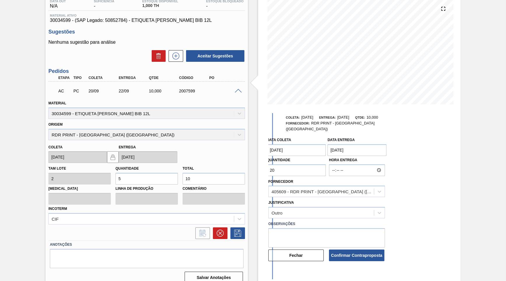
click at [306, 146] on coleta "[DATE]" at bounding box center [296, 150] width 59 height 12
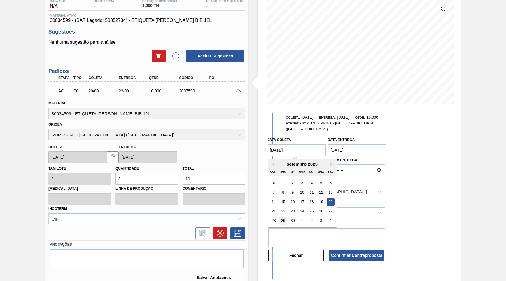
click at [282, 217] on div "29" at bounding box center [284, 221] width 8 height 8
type coleta "[DATE]"
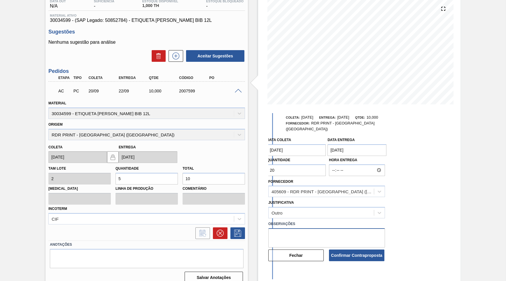
click at [293, 229] on textarea at bounding box center [327, 238] width 117 height 19
type textarea "Ajuste de volume e data"
click at [364, 250] on button "Confirmar Contraproposta" at bounding box center [356, 256] width 55 height 12
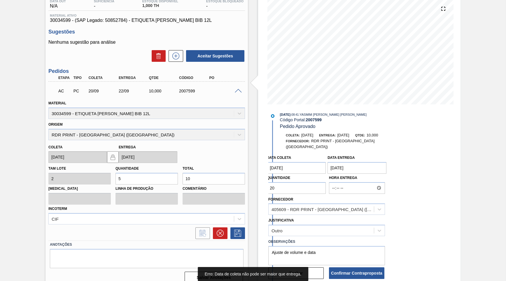
scroll to position [0, 0]
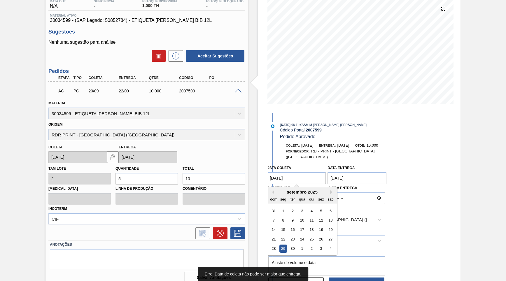
click at [298, 173] on coleta "[DATE]" at bounding box center [296, 178] width 59 height 12
click at [274, 190] on button "Previous Month" at bounding box center [272, 192] width 4 height 4
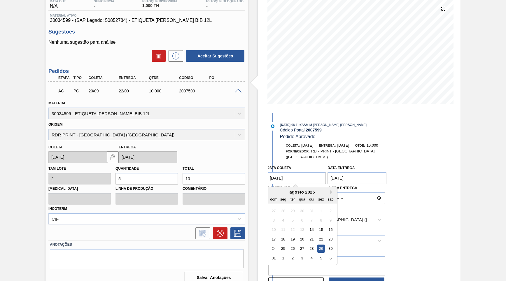
click at [318, 245] on div "29" at bounding box center [322, 249] width 8 height 8
type coleta "[DATE]"
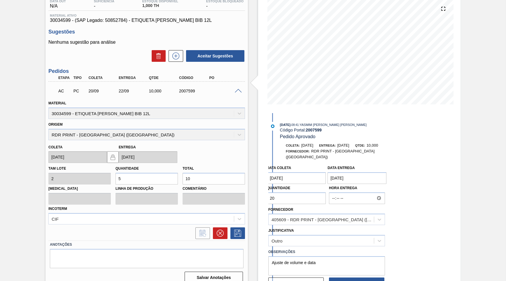
click at [363, 172] on entrega "[DATE]" at bounding box center [357, 178] width 59 height 12
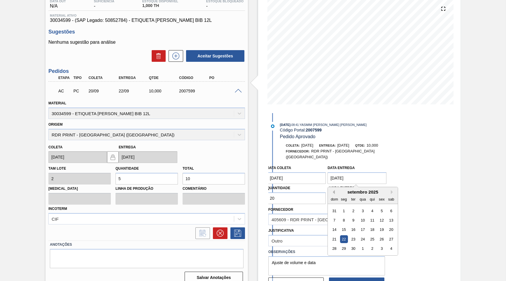
click at [332, 190] on button "Previous Month" at bounding box center [333, 192] width 4 height 4
click at [359, 254] on div "3" at bounding box center [363, 258] width 8 height 8
type entrega "[DATE]"
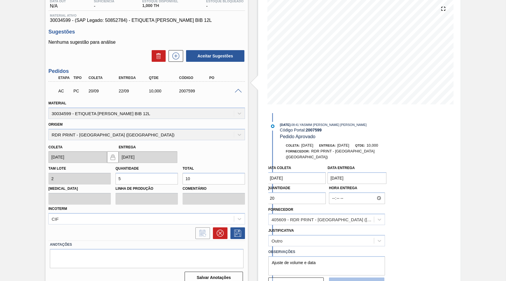
click at [353, 278] on button "Confirmar Contraproposta" at bounding box center [356, 284] width 55 height 12
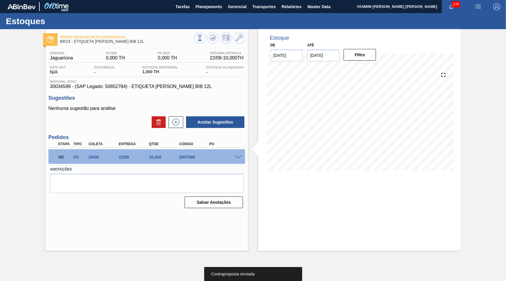
click at [190, 155] on div "2007599" at bounding box center [195, 157] width 34 height 5
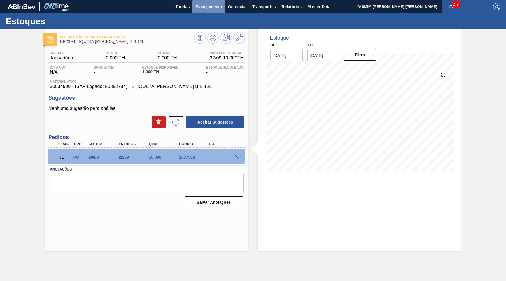
click at [216, 11] on button "Planejamento" at bounding box center [209, 6] width 32 height 13
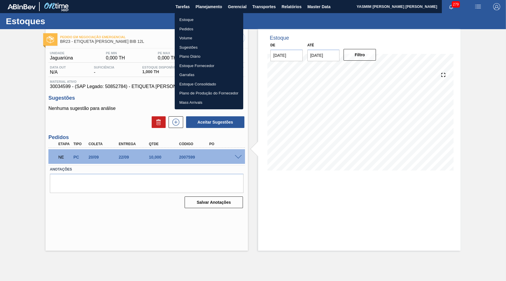
click at [193, 18] on li "Estoque" at bounding box center [209, 19] width 69 height 9
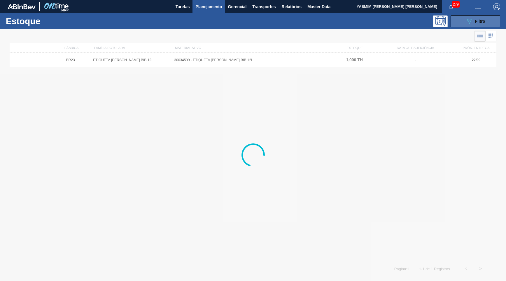
click at [473, 19] on icon "089F7B8B-B2A5-4AFE-B5C0-19BA573D28AC" at bounding box center [469, 21] width 7 height 7
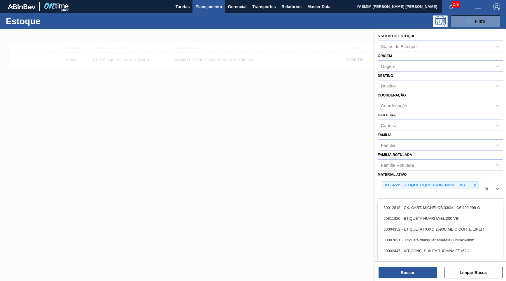
click at [443, 187] on div "30034599 - ETIQUETA [PERSON_NAME] BIB 12L" at bounding box center [430, 188] width 104 height 19
paste ativo "2008971"
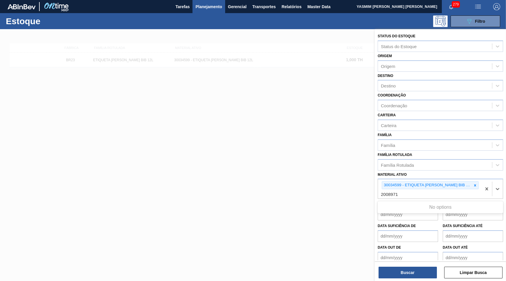
type ativo "2008971"
paste ativo "30034599"
type ativo "30034599"
paste ativo "30029385"
type ativo "30029385"
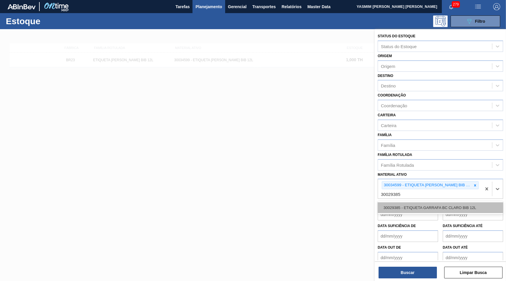
click at [409, 203] on div "30029385 - ETIQUETA GARRAFA BC CLARO BIB 12L" at bounding box center [440, 208] width 125 height 11
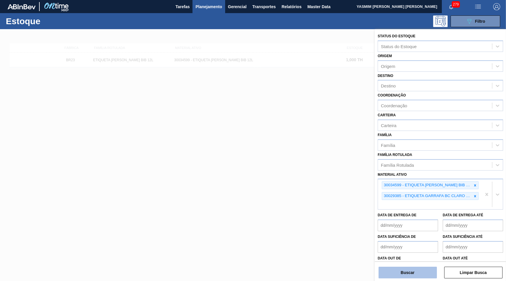
click at [417, 275] on button "Buscar" at bounding box center [408, 273] width 58 height 12
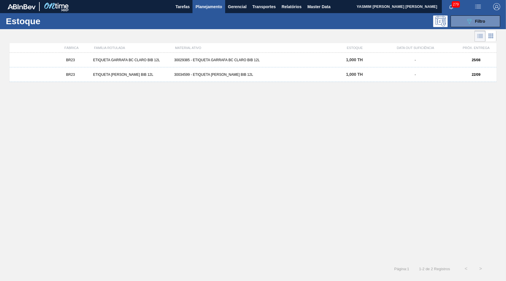
click at [265, 61] on div "30029385 - ETIQUETA GARRAFA BC CLARO BIB 12L" at bounding box center [253, 60] width 162 height 4
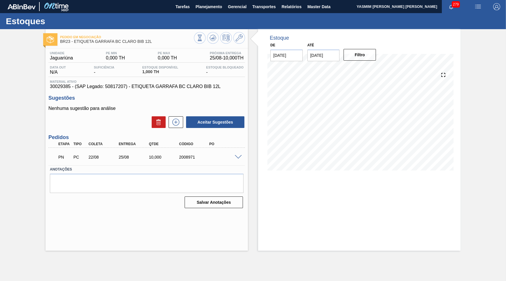
click at [236, 155] on div at bounding box center [239, 157] width 12 height 4
click at [239, 156] on span at bounding box center [238, 157] width 7 height 4
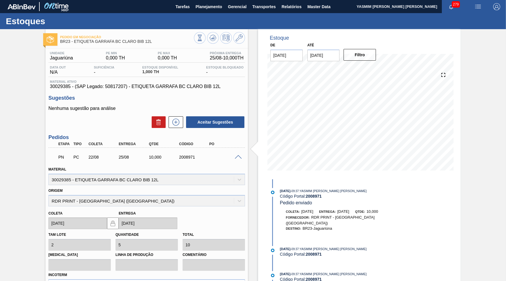
click at [379, 210] on span "10,000" at bounding box center [373, 212] width 12 height 4
click at [312, 206] on div "[DATE] 09:37 : YASMIM [PERSON_NAME] [PERSON_NAME] Código Portal: 2008971 Pedido…" at bounding box center [344, 212] width 150 height 49
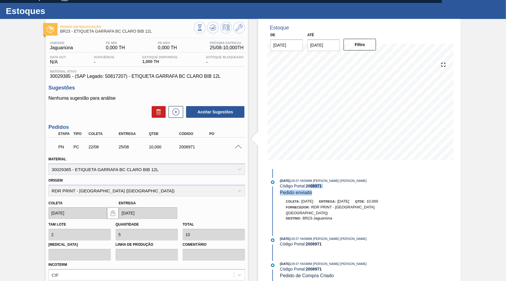
scroll to position [38, 0]
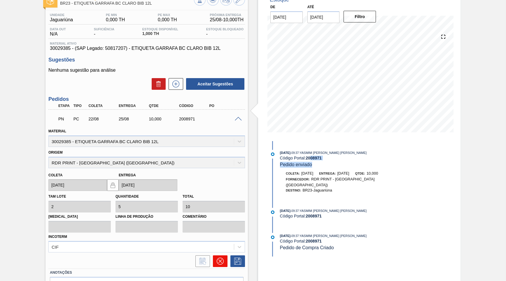
click at [218, 258] on icon at bounding box center [220, 261] width 7 height 7
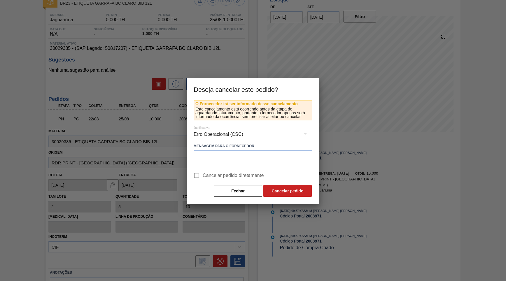
click at [221, 177] on span "Cancelar pedido diretamente" at bounding box center [233, 175] width 61 height 7
click at [203, 177] on input "Cancelar pedido diretamente" at bounding box center [197, 176] width 12 height 12
checkbox input "true"
click at [225, 137] on div "Erro Operacional (CSC)" at bounding box center [253, 134] width 119 height 16
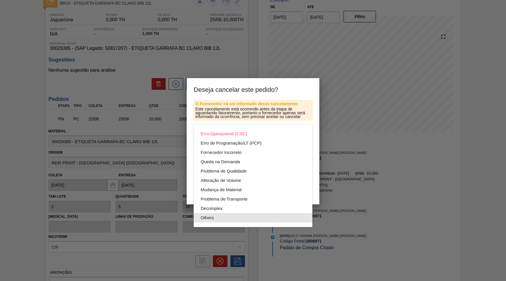
click at [224, 222] on div "Others" at bounding box center [253, 217] width 105 height 9
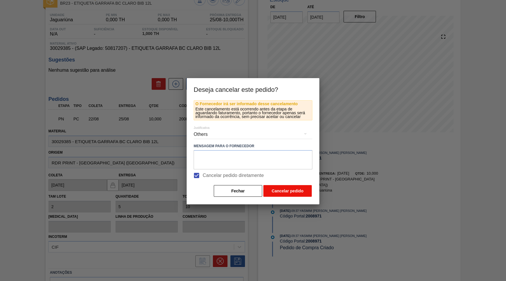
click at [280, 194] on button "Cancelar pedido" at bounding box center [288, 191] width 48 height 12
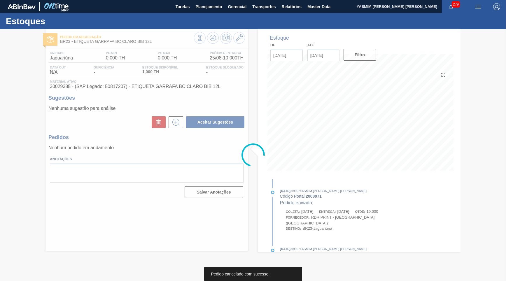
scroll to position [0, 0]
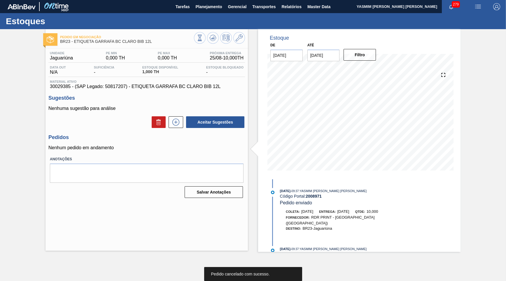
click at [178, 122] on icon at bounding box center [175, 122] width 9 height 7
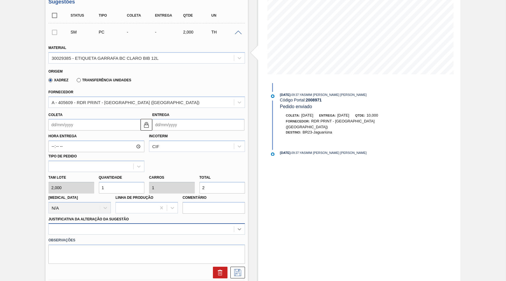
scroll to position [112, 0]
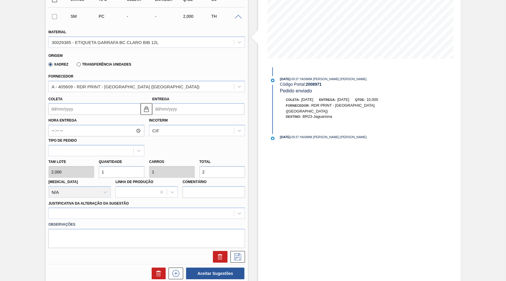
drag, startPoint x: 226, startPoint y: 171, endPoint x: 206, endPoint y: 163, distance: 21.1
click at [206, 166] on input "2" at bounding box center [223, 172] width 46 height 12
type input "0,5"
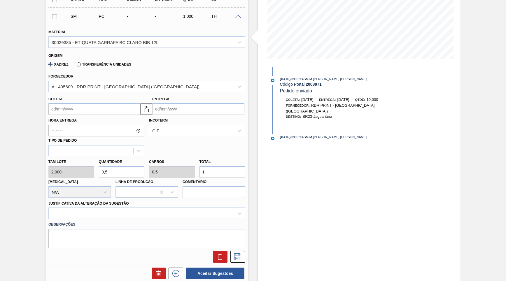
type input "0,5"
type input "1"
type input "5"
type input "10"
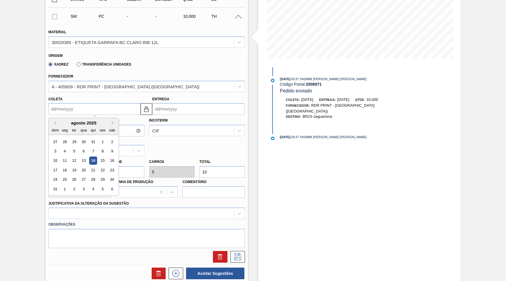
click at [79, 103] on input "Coleta" at bounding box center [94, 109] width 92 height 12
click at [99, 176] on div "29" at bounding box center [103, 180] width 8 height 8
type input "[DATE]"
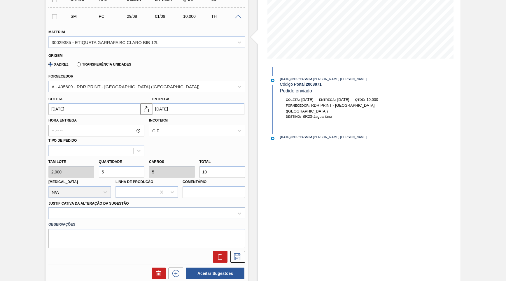
click at [91, 208] on div at bounding box center [146, 213] width 197 height 11
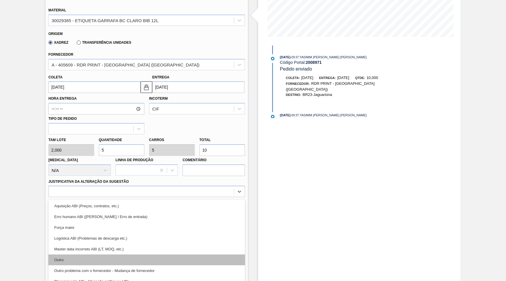
click at [82, 255] on div "Outro" at bounding box center [146, 260] width 197 height 11
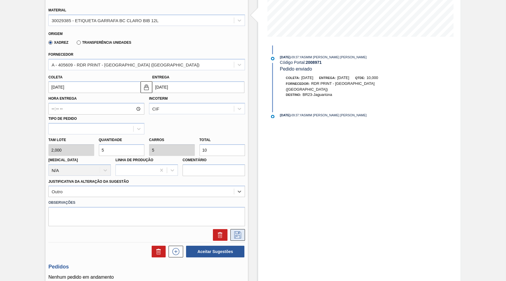
click at [238, 232] on icon at bounding box center [237, 235] width 7 height 7
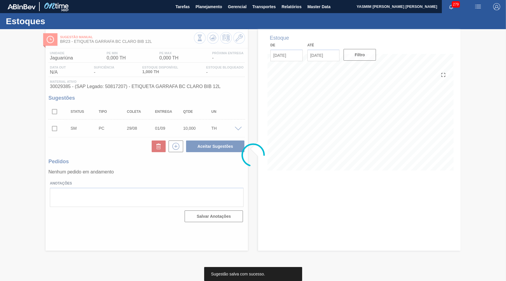
scroll to position [0, 0]
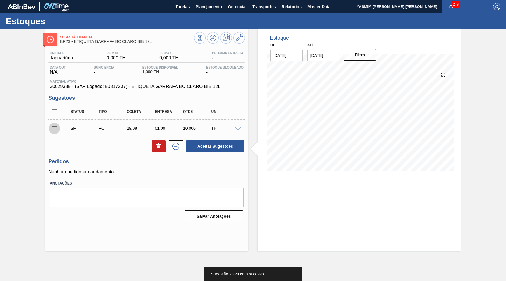
click at [55, 127] on input "checkbox" at bounding box center [54, 129] width 12 height 12
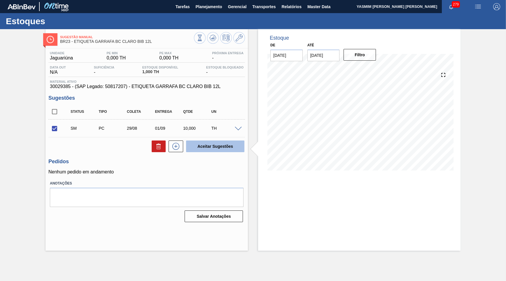
click at [206, 147] on button "Aceitar Sugestões" at bounding box center [215, 147] width 58 height 12
checkbox input "false"
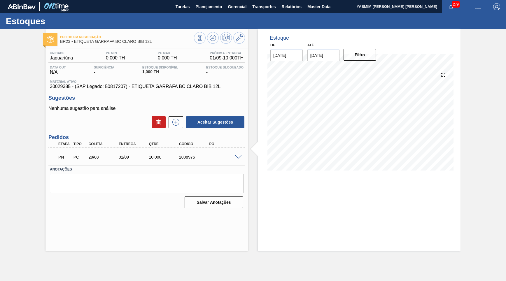
click at [191, 155] on div "2008975" at bounding box center [195, 157] width 34 height 5
copy div "2008975"
click at [167, 82] on span "Material ativo" at bounding box center [147, 82] width 194 height 4
click at [173, 86] on span "30029385 - (SAP Legado: 50817207) - ETIQUETA GARRAFA BC CLARO BIB 12L" at bounding box center [147, 86] width 194 height 5
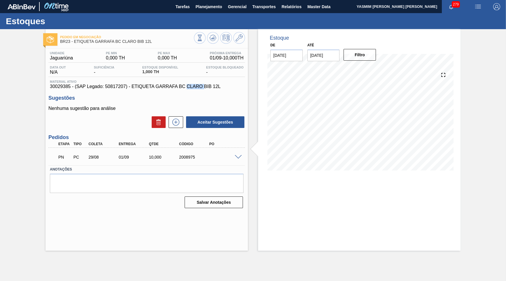
click at [173, 86] on span "30029385 - (SAP Legado: 50817207) - ETIQUETA GARRAFA BC CLARO BIB 12L" at bounding box center [147, 86] width 194 height 5
click at [208, 11] on button "Planejamento" at bounding box center [209, 6] width 32 height 13
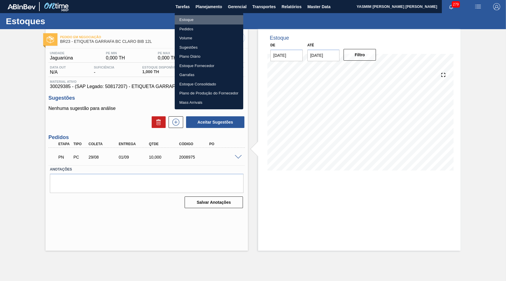
click at [195, 20] on li "Estoque" at bounding box center [209, 19] width 69 height 9
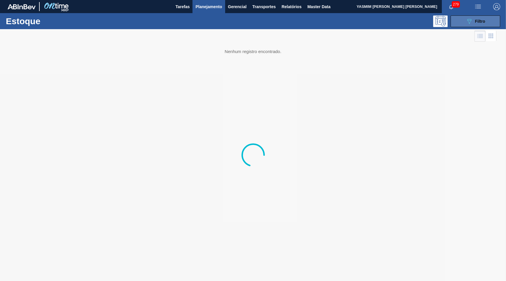
click at [485, 18] on div "089F7B8B-B2A5-4AFE-B5C0-19BA573D28AC Filtro" at bounding box center [476, 21] width 20 height 7
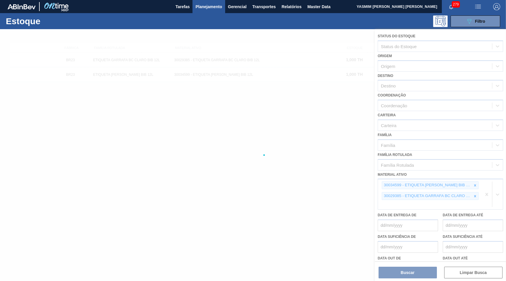
click at [301, 142] on div at bounding box center [253, 155] width 506 height 252
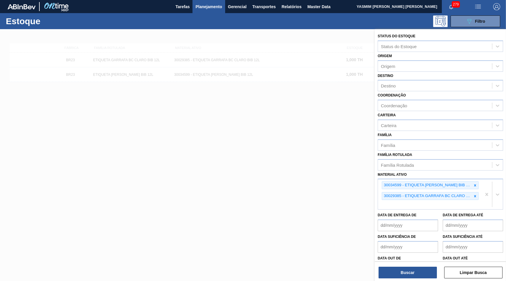
click at [224, 140] on div at bounding box center [253, 169] width 506 height 281
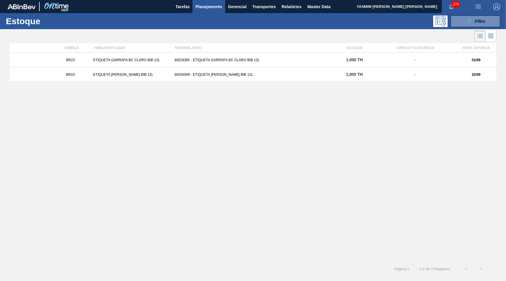
click at [228, 68] on div "BR23 ETIQUETA [PERSON_NAME] BIB 12L 30034599 - ETIQUETA [PERSON_NAME] BIB 12L 1…" at bounding box center [253, 74] width 487 height 15
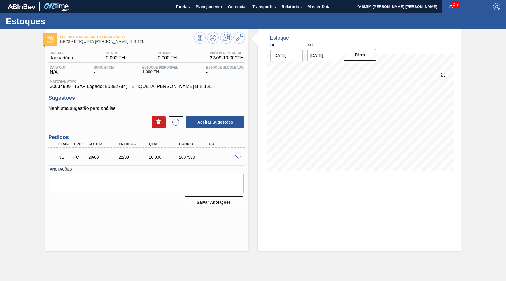
click at [240, 156] on span at bounding box center [238, 157] width 7 height 4
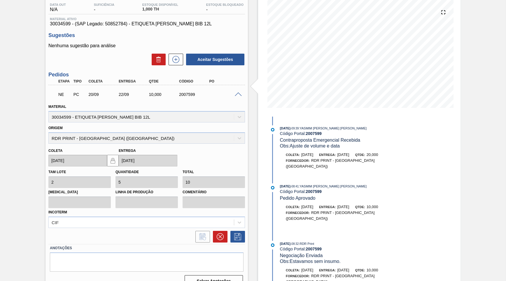
scroll to position [66, 0]
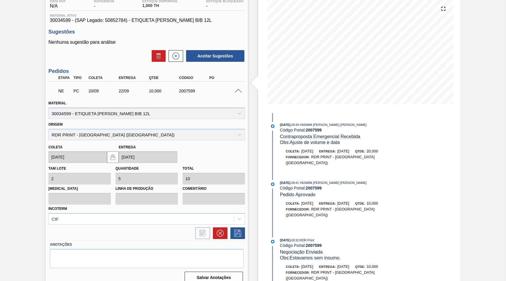
click at [184, 89] on div "2007599" at bounding box center [195, 91] width 34 height 5
copy div "2007599"
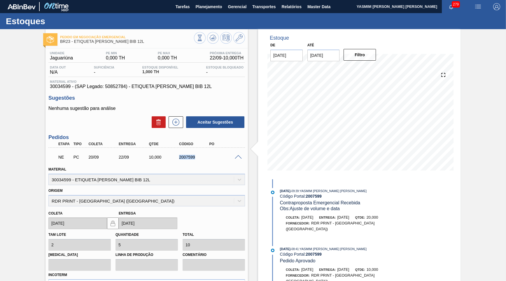
click at [239, 157] on span at bounding box center [238, 157] width 7 height 4
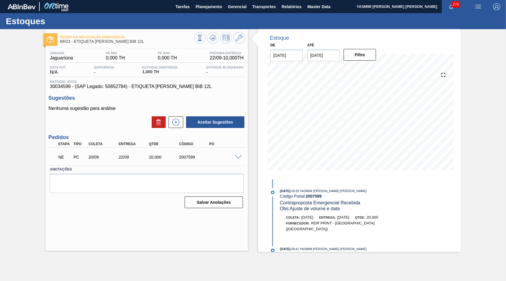
click at [230, 141] on div "Etapa Tipo [PERSON_NAME] Entrega Qtde Código PO" at bounding box center [146, 144] width 197 height 7
click at [204, 5] on span "Planejamento" at bounding box center [209, 6] width 27 height 7
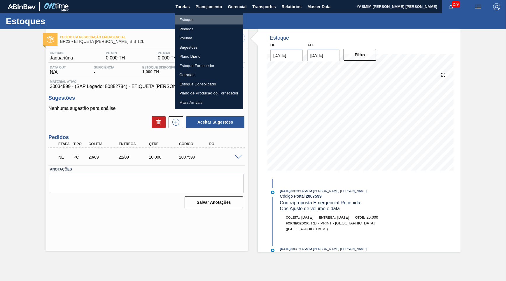
click at [197, 18] on li "Estoque" at bounding box center [209, 19] width 69 height 9
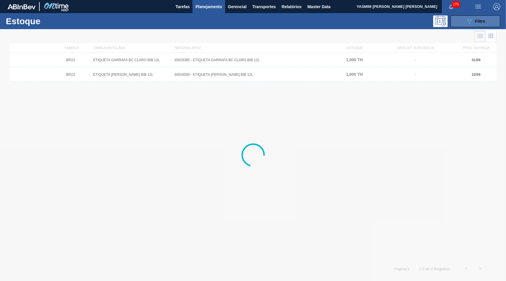
click at [473, 19] on icon "089F7B8B-B2A5-4AFE-B5C0-19BA573D28AC" at bounding box center [469, 21] width 7 height 7
